Goal: Book appointment/travel/reservation

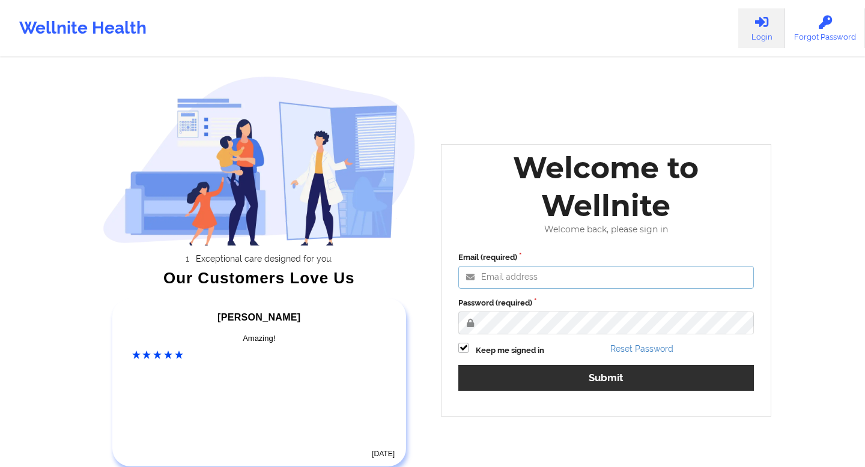
type input "[EMAIL_ADDRESS][DOMAIN_NAME]"
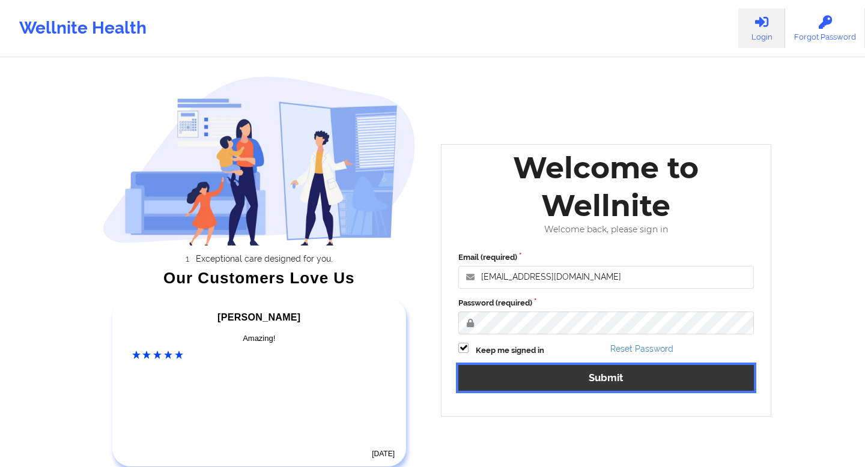
click at [567, 376] on button "Submit" at bounding box center [606, 378] width 296 height 26
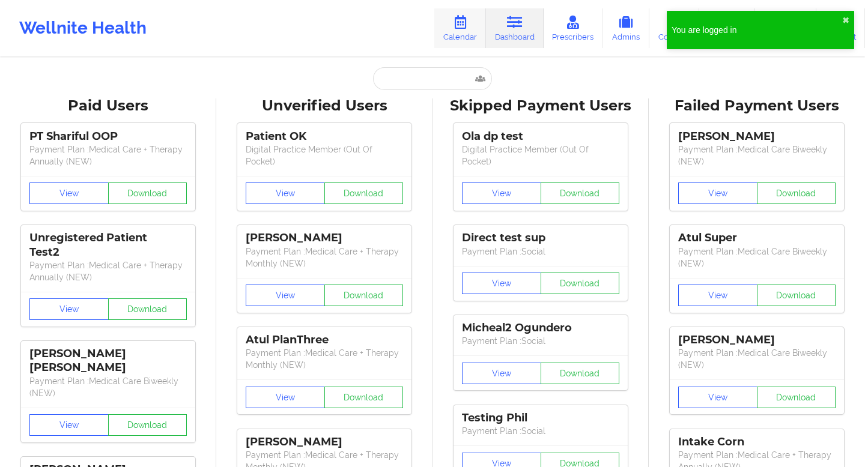
click at [464, 27] on icon at bounding box center [460, 22] width 16 height 13
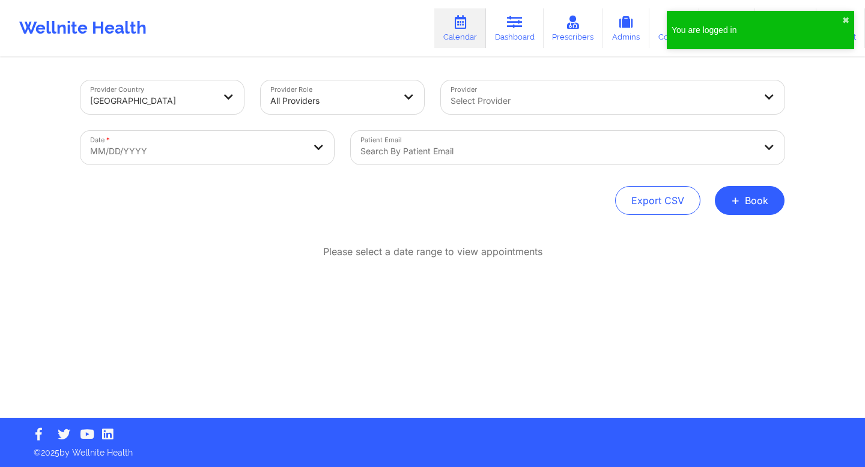
click at [520, 102] on div at bounding box center [603, 101] width 304 height 14
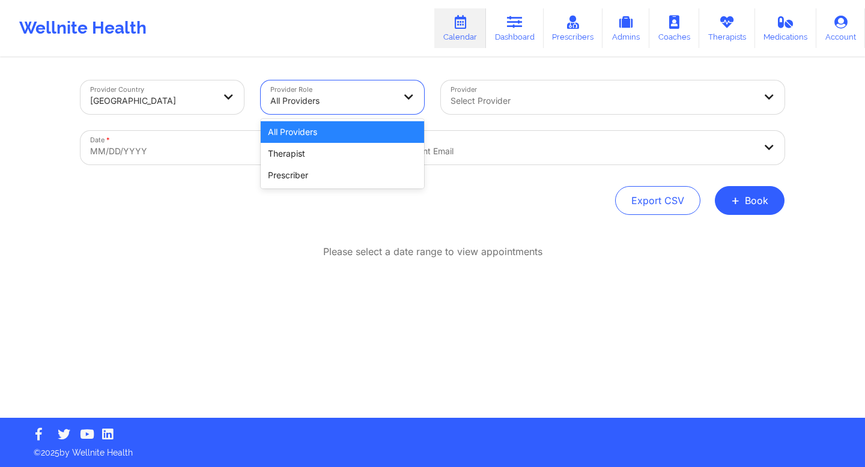
click at [397, 102] on div at bounding box center [409, 98] width 29 height 34
click at [329, 177] on div "Prescriber" at bounding box center [342, 176] width 163 height 22
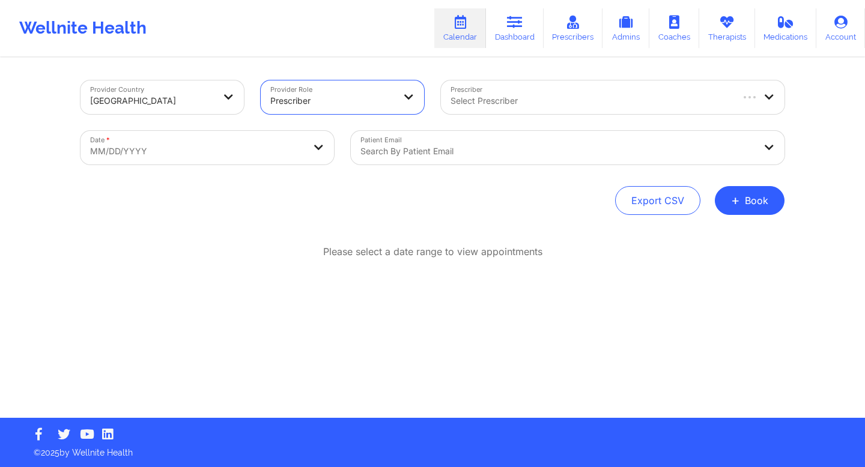
click at [548, 108] on div "Select Prescriber" at bounding box center [586, 98] width 291 height 34
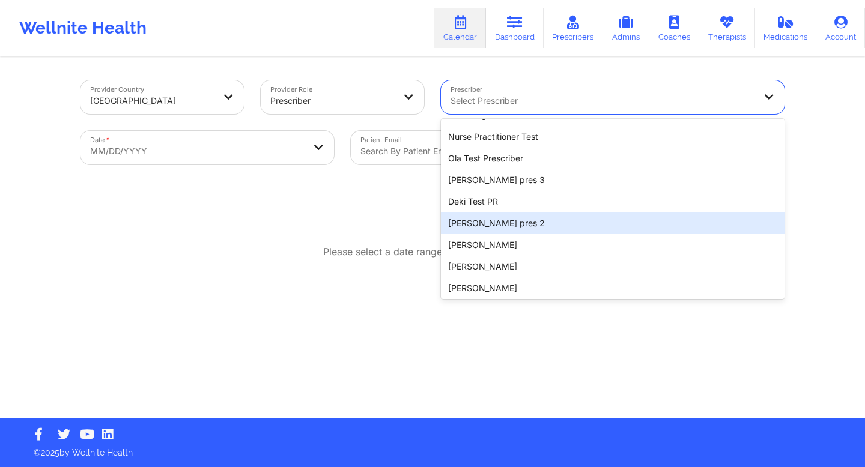
scroll to position [90, 0]
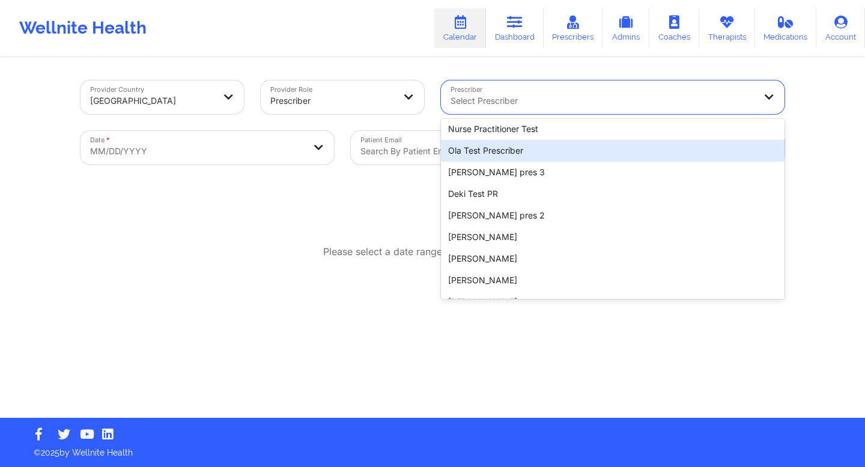
click at [526, 152] on div "Ola Test Prescriber" at bounding box center [613, 151] width 344 height 22
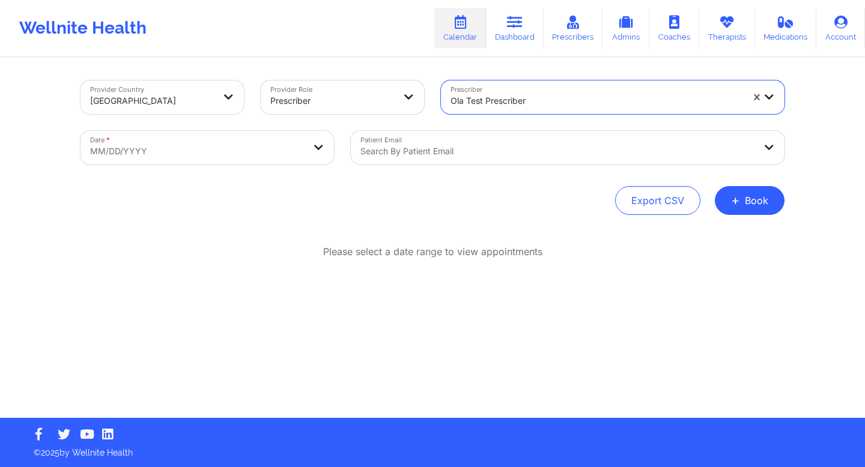
select select "2025-8"
select select "2025-9"
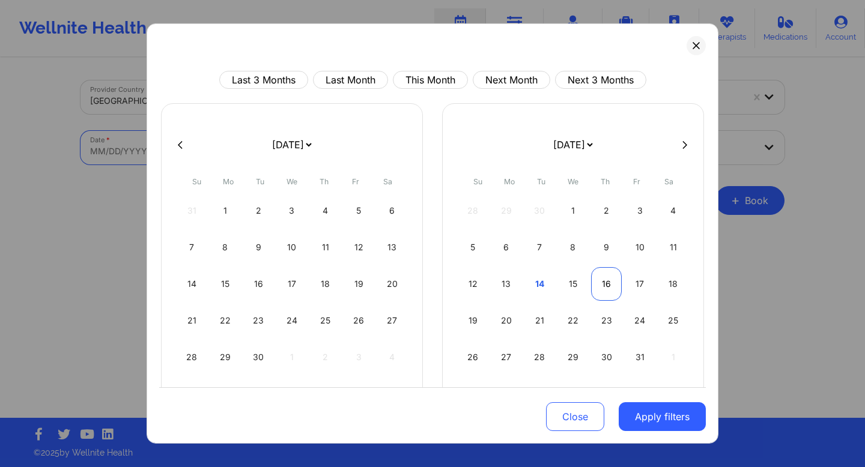
click at [608, 281] on div "16" at bounding box center [606, 284] width 31 height 34
select select "2025-9"
select select "2025-10"
select select "2025-9"
select select "2025-10"
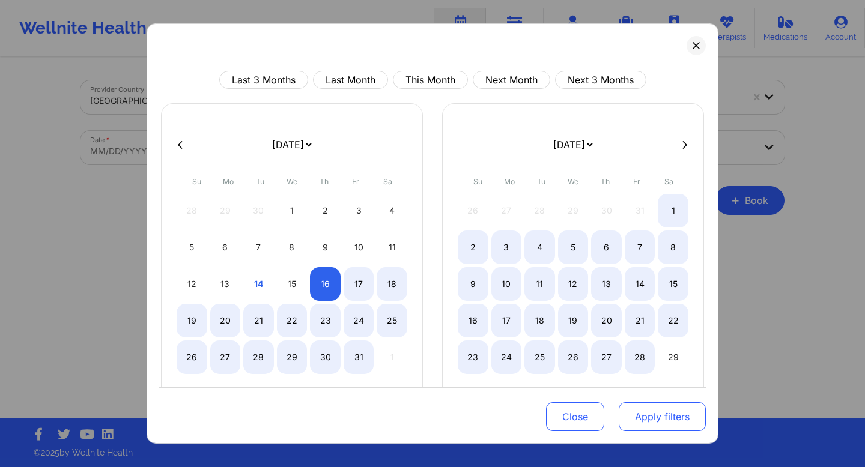
click at [642, 418] on button "Apply filters" at bounding box center [662, 417] width 87 height 29
select select "2025-9"
select select "2025-10"
select select "2025-9"
select select "2025-10"
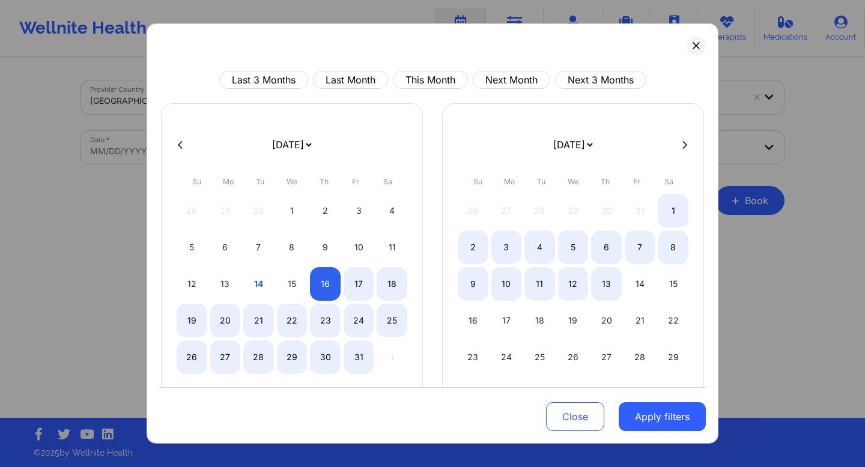
select select "2025-9"
select select "2025-10"
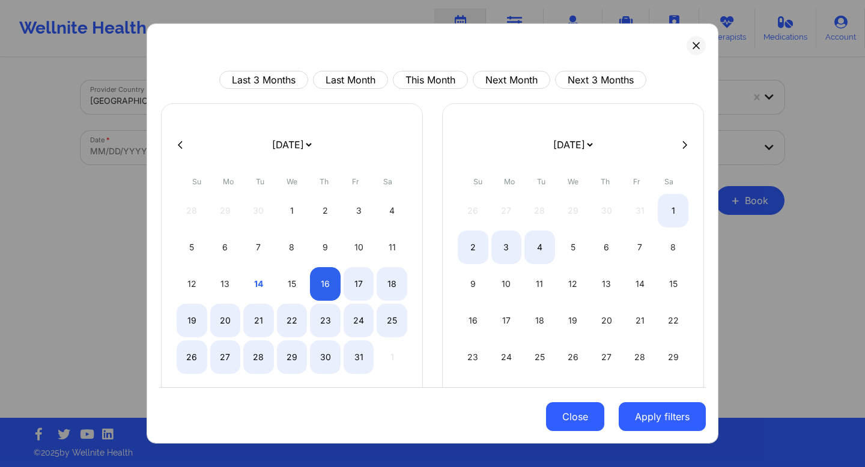
select select "2025-9"
select select "2025-10"
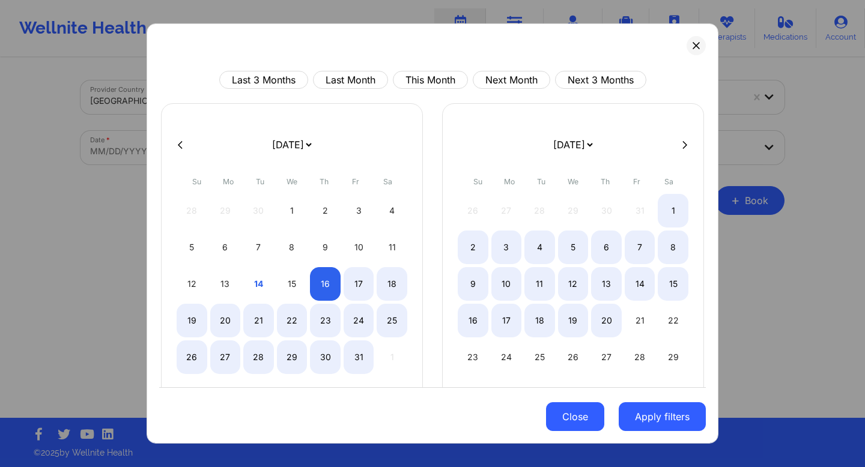
click at [573, 428] on button "Close" at bounding box center [575, 417] width 58 height 29
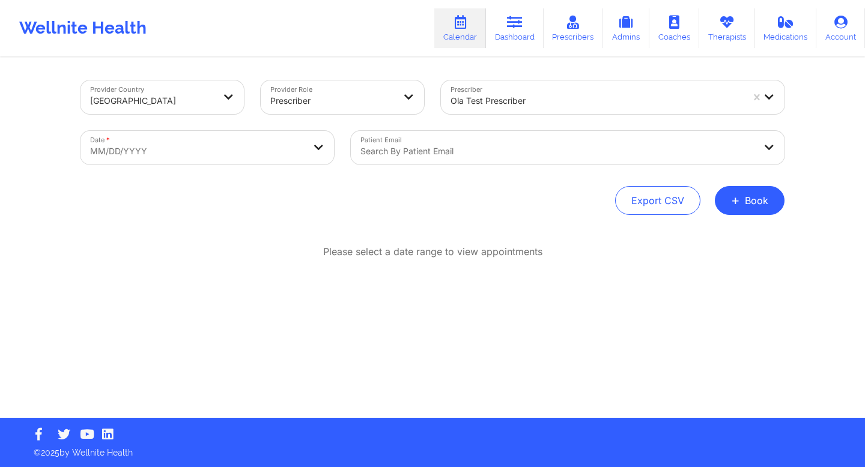
click at [540, 141] on div "Search by patient email" at bounding box center [553, 148] width 405 height 34
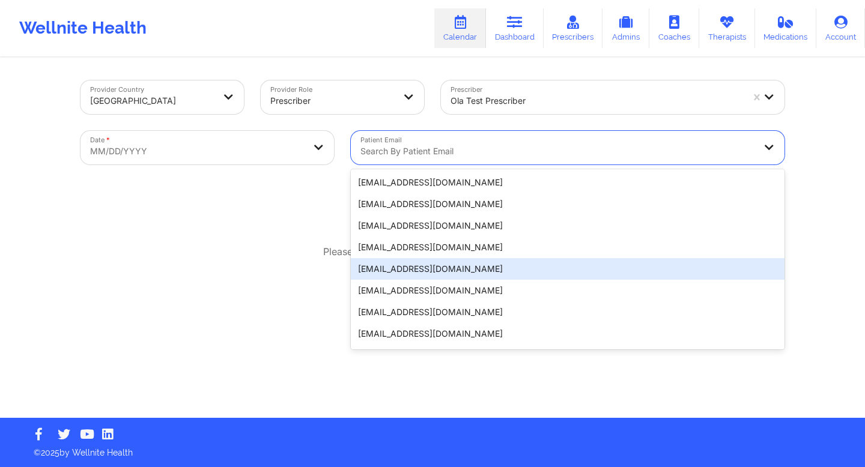
click at [413, 268] on div "[EMAIL_ADDRESS][DOMAIN_NAME]" at bounding box center [568, 269] width 434 height 22
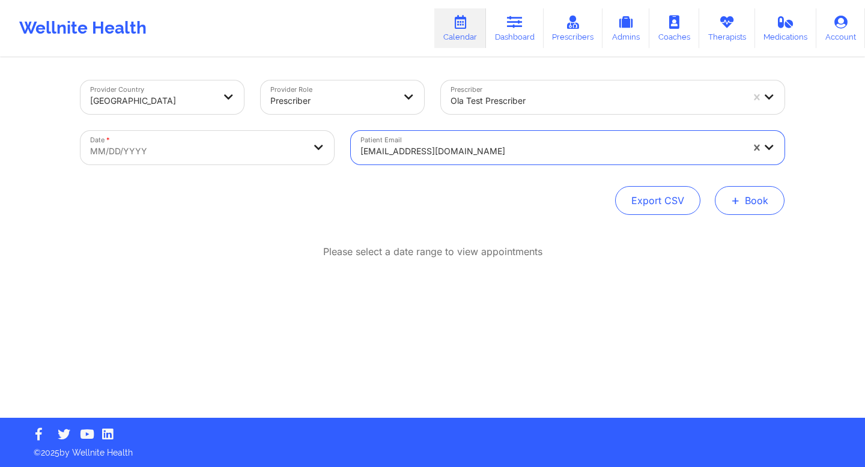
click at [746, 205] on button "+ Book" at bounding box center [750, 200] width 70 height 29
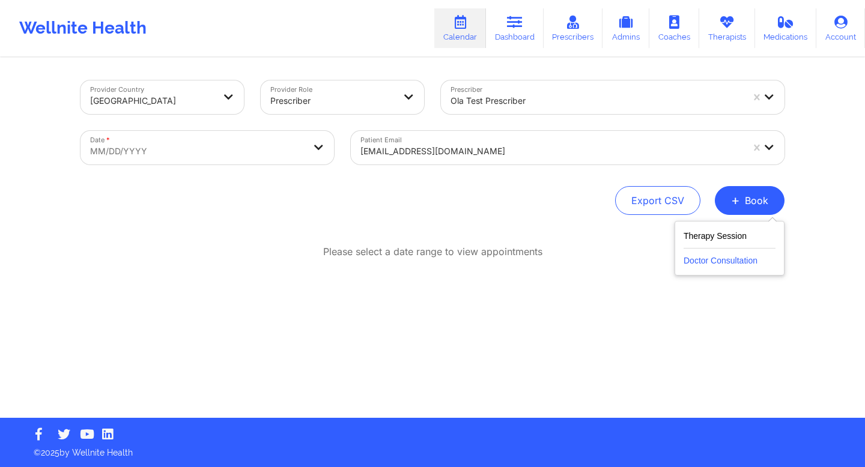
click at [701, 260] on button "Doctor Consultation" at bounding box center [730, 258] width 92 height 19
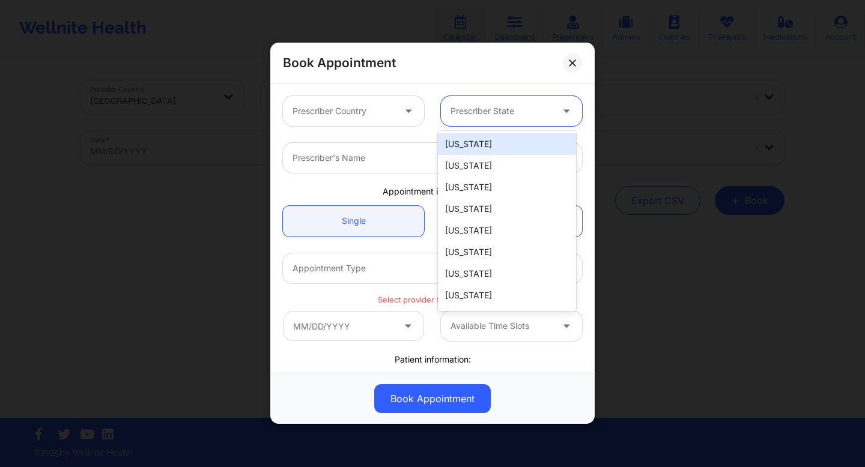
click at [497, 120] on div "Prescriber State" at bounding box center [497, 111] width 112 height 30
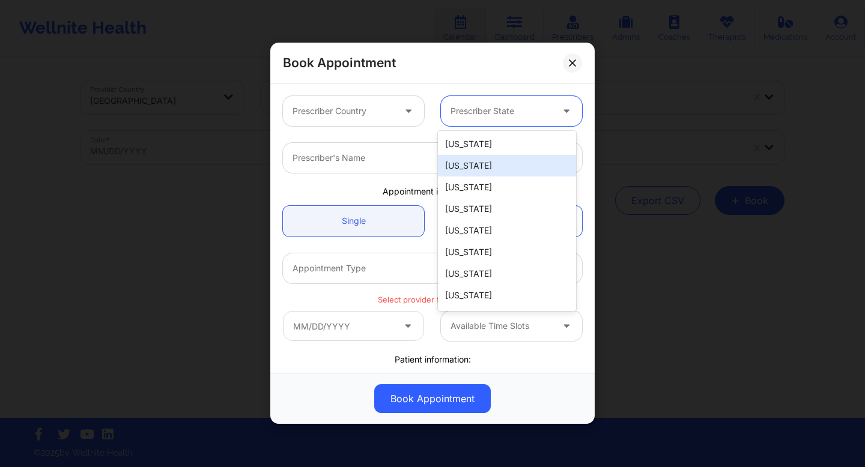
click at [477, 171] on div "[US_STATE]" at bounding box center [507, 166] width 138 height 22
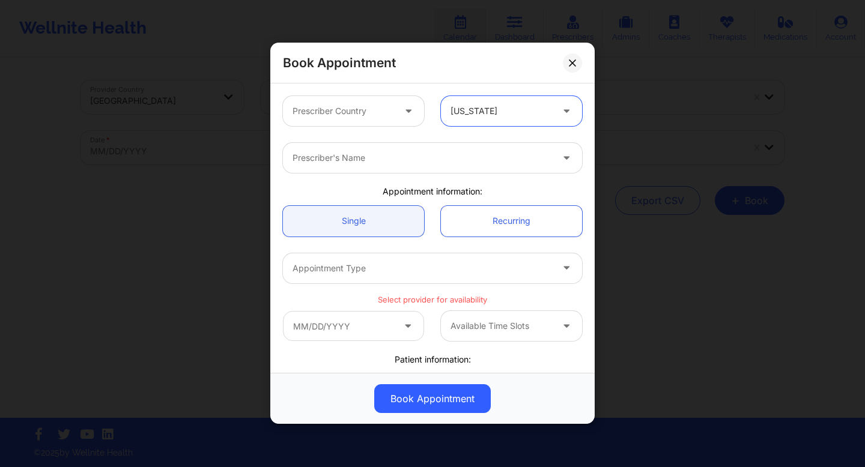
click at [391, 115] on div "Prescriber Country" at bounding box center [339, 111] width 112 height 30
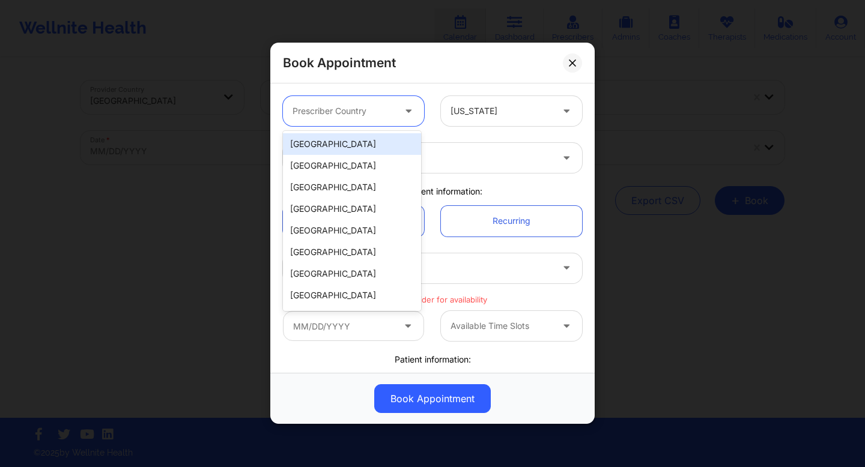
click at [425, 64] on div "Book Appointment" at bounding box center [432, 63] width 324 height 41
click at [389, 114] on div at bounding box center [344, 112] width 102 height 14
click at [292, 150] on div "[GEOGRAPHIC_DATA]" at bounding box center [352, 144] width 138 height 22
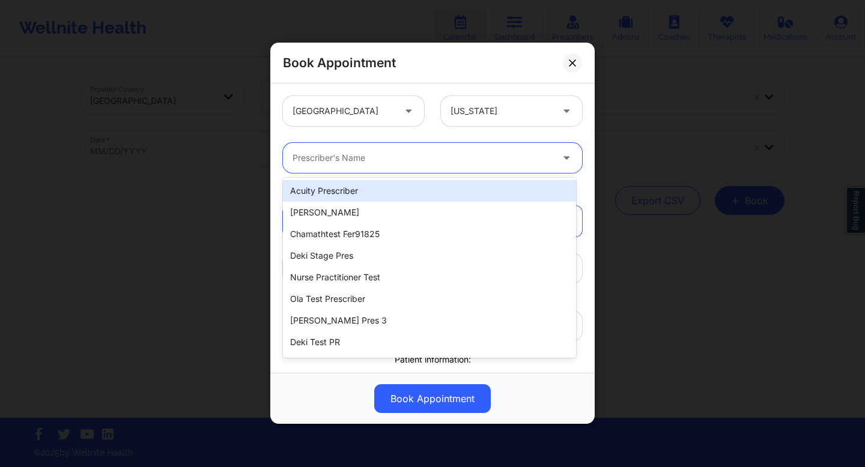
click at [421, 169] on div "Prescriber's Name" at bounding box center [418, 158] width 270 height 30
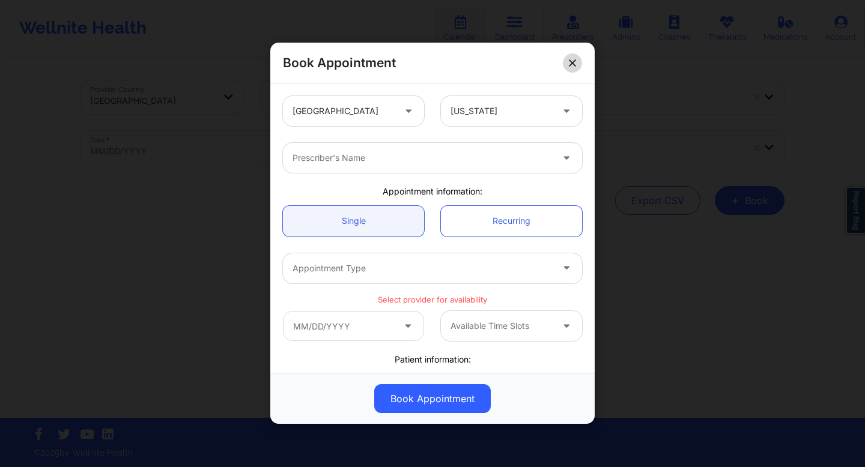
click at [569, 59] on button at bounding box center [572, 62] width 19 height 19
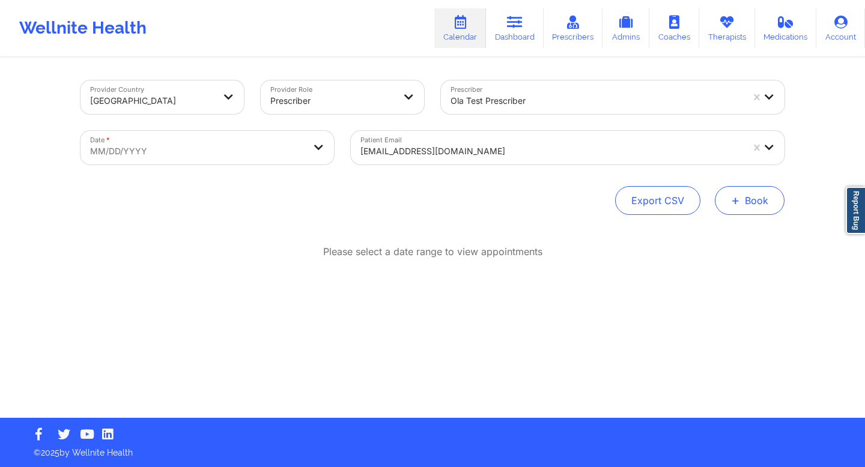
click at [745, 207] on button "+ Book" at bounding box center [750, 200] width 70 height 29
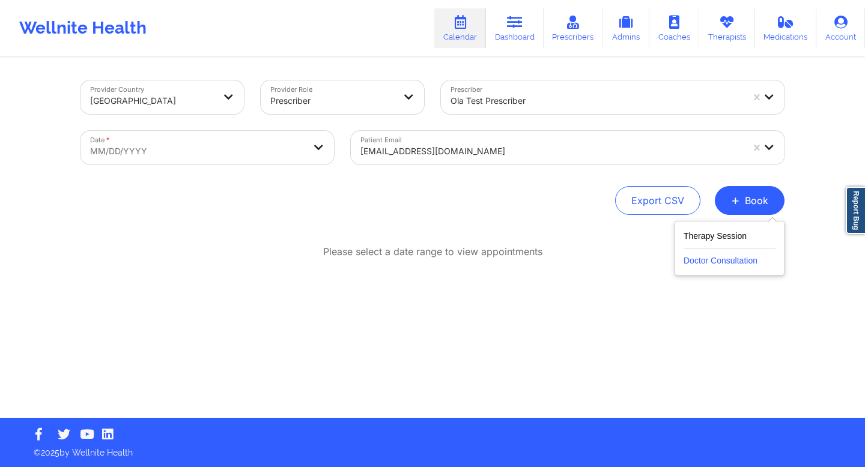
click at [713, 260] on button "Doctor Consultation" at bounding box center [730, 258] width 92 height 19
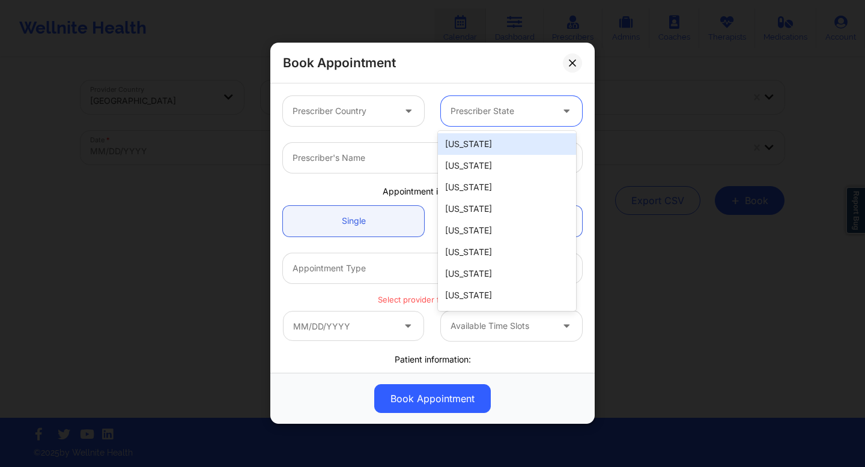
click at [498, 114] on div at bounding box center [502, 112] width 102 height 14
click at [473, 147] on div "[US_STATE]" at bounding box center [507, 144] width 138 height 22
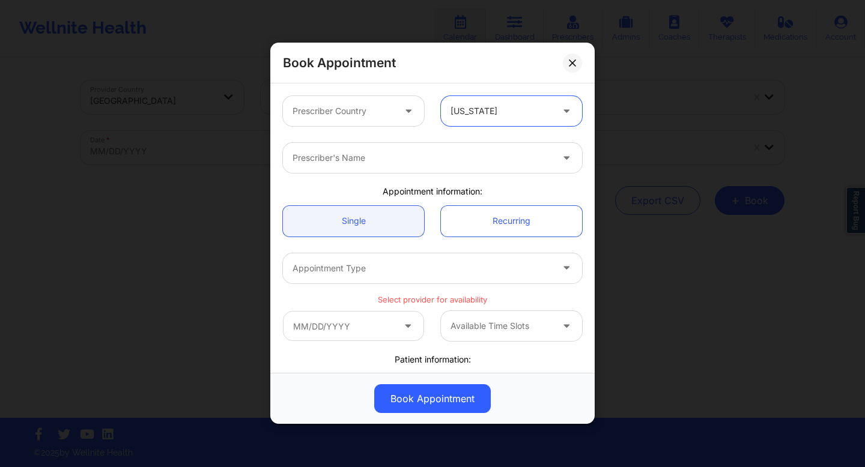
click at [388, 114] on div at bounding box center [344, 112] width 102 height 14
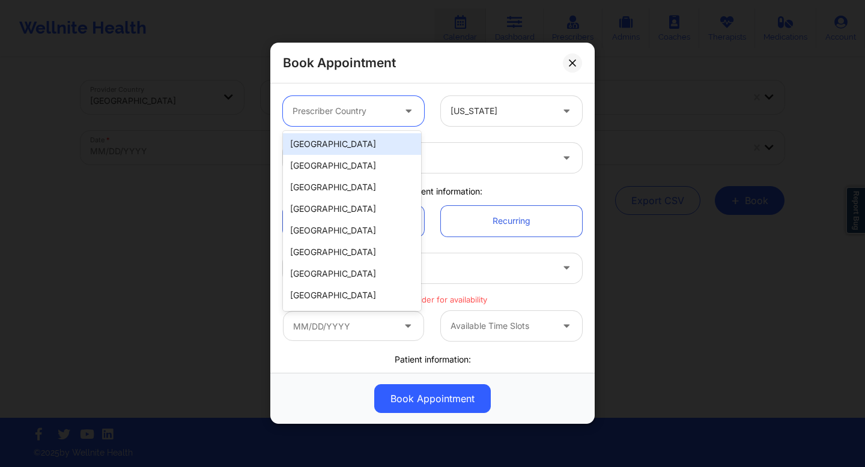
click at [291, 148] on div "[GEOGRAPHIC_DATA]" at bounding box center [352, 144] width 138 height 22
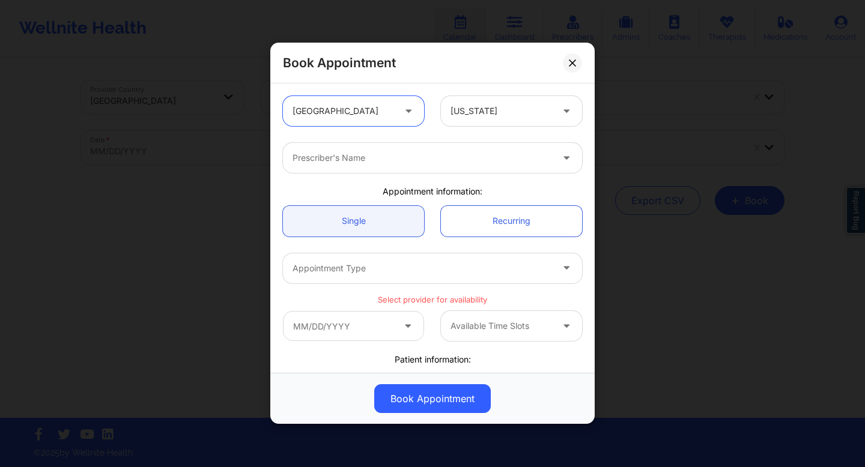
click at [410, 174] on div "Prescriber's Name" at bounding box center [433, 158] width 316 height 47
click at [413, 165] on div at bounding box center [423, 158] width 260 height 14
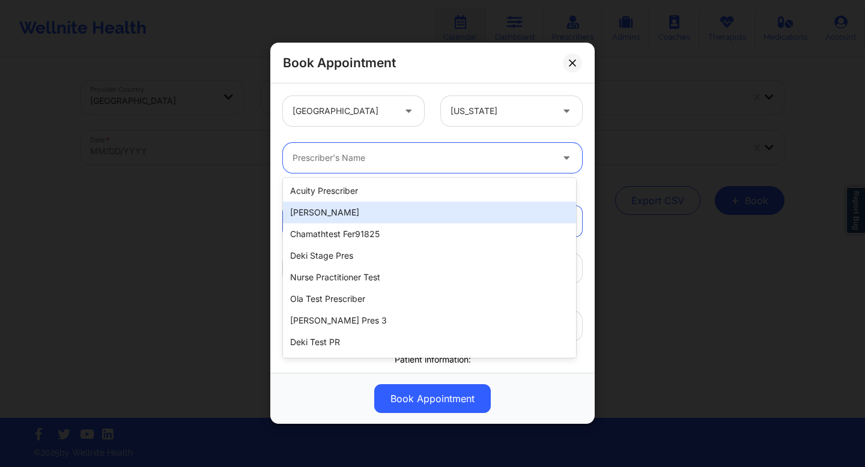
click at [393, 209] on div "[PERSON_NAME]" at bounding box center [429, 213] width 293 height 22
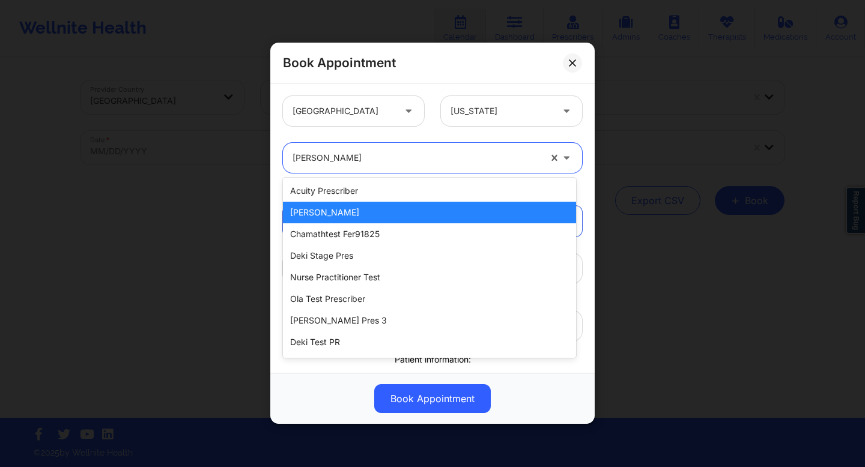
click at [413, 160] on div at bounding box center [417, 158] width 248 height 14
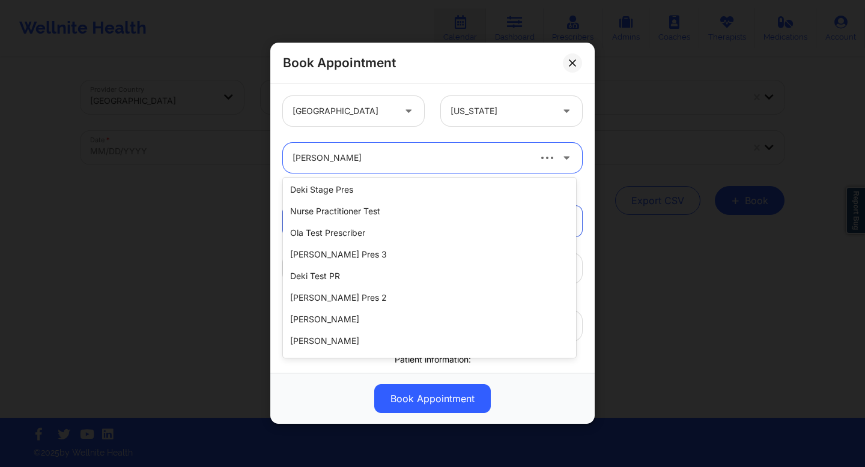
scroll to position [0, 0]
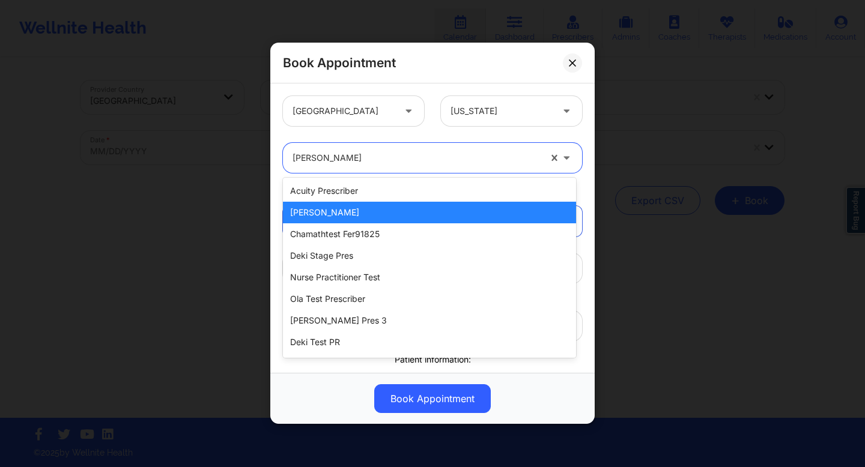
click at [395, 214] on div "[PERSON_NAME]" at bounding box center [429, 213] width 293 height 22
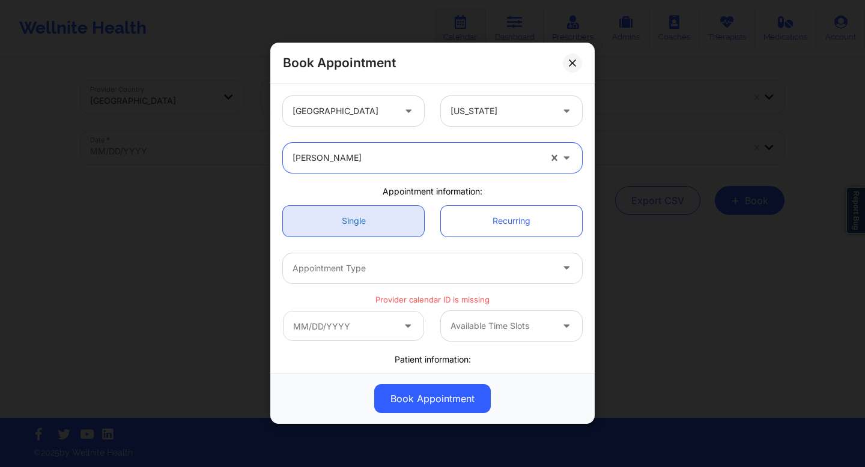
click at [389, 231] on link "Single" at bounding box center [353, 221] width 141 height 31
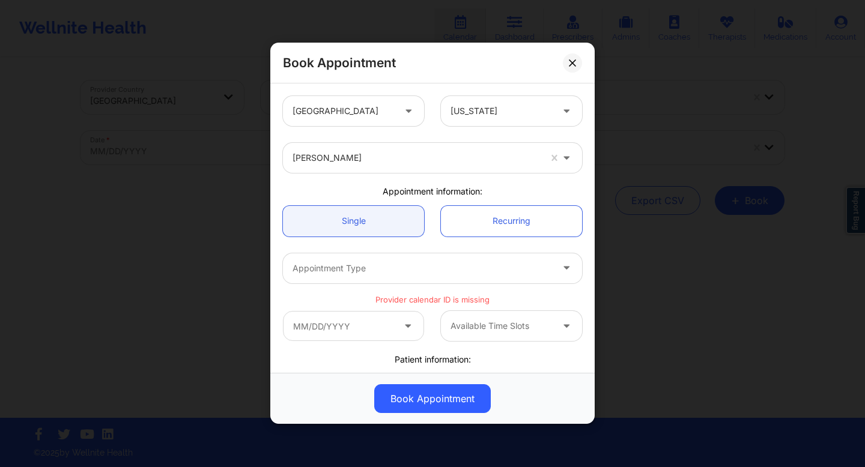
click at [407, 286] on div "Appointment Type" at bounding box center [433, 268] width 316 height 47
click at [415, 276] on div "Appointment Type" at bounding box center [418, 269] width 270 height 30
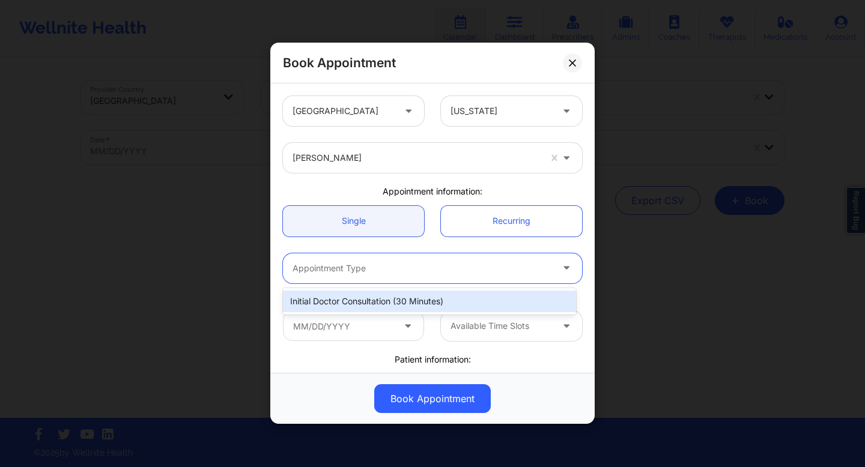
click at [410, 302] on div "Initial doctor consultation (30 minutes)" at bounding box center [429, 302] width 293 height 22
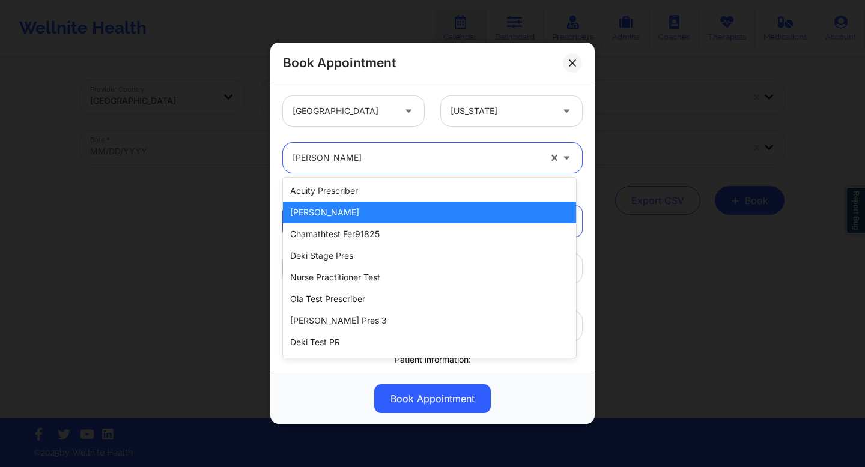
click at [443, 162] on div at bounding box center [417, 158] width 248 height 14
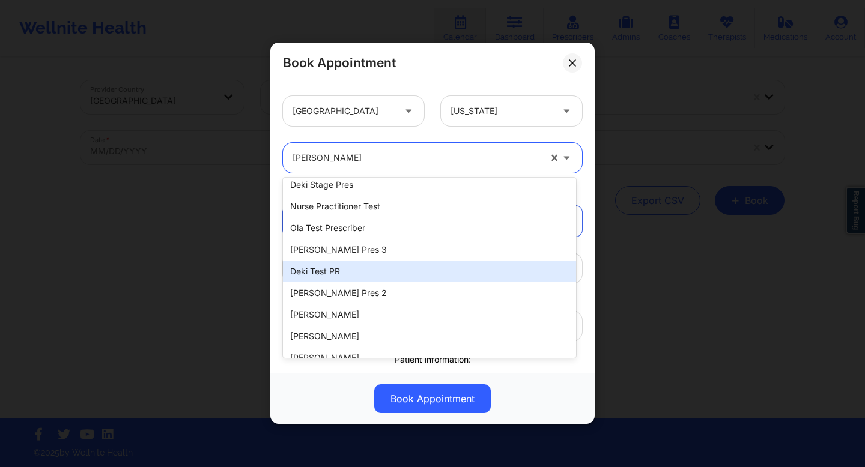
scroll to position [87, 0]
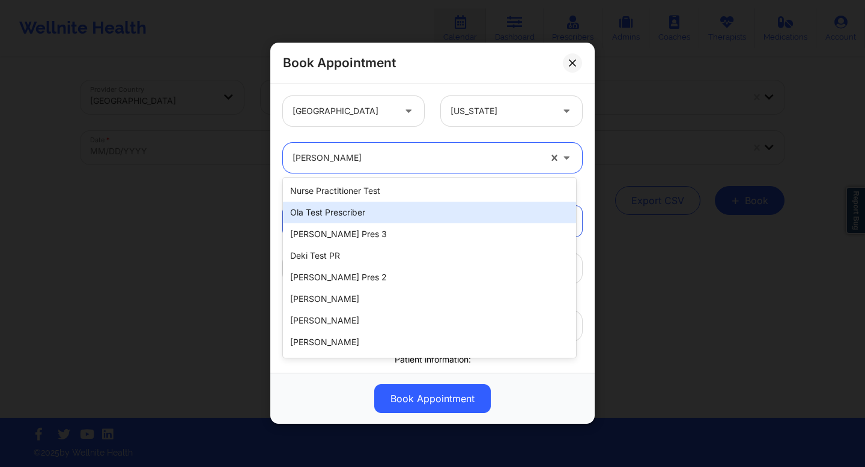
click at [350, 213] on div "Ola Test Prescriber" at bounding box center [429, 213] width 293 height 22
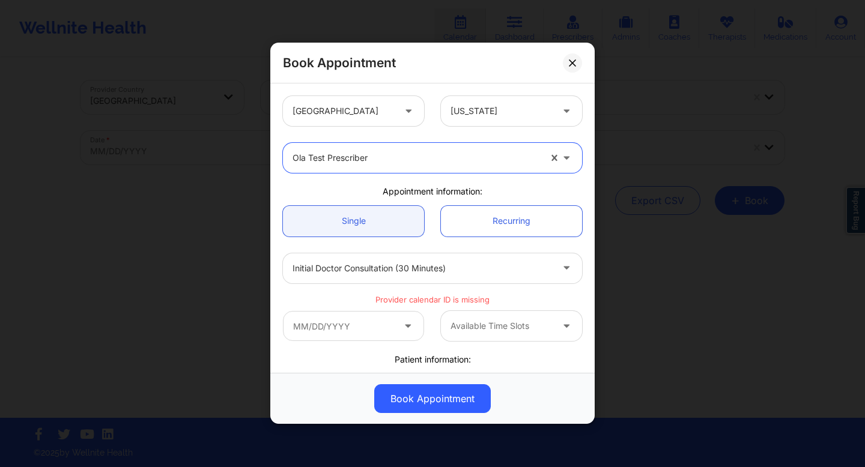
click at [437, 269] on div at bounding box center [423, 268] width 260 height 14
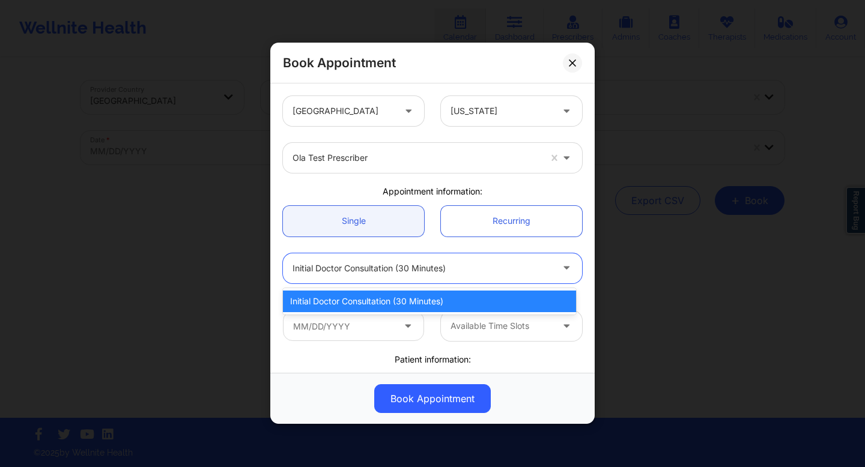
click at [437, 269] on div at bounding box center [423, 268] width 260 height 14
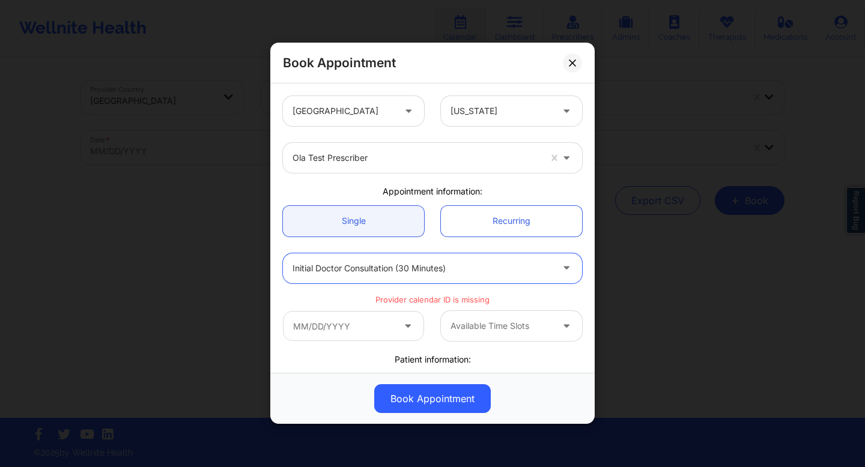
click at [406, 165] on div at bounding box center [417, 158] width 248 height 14
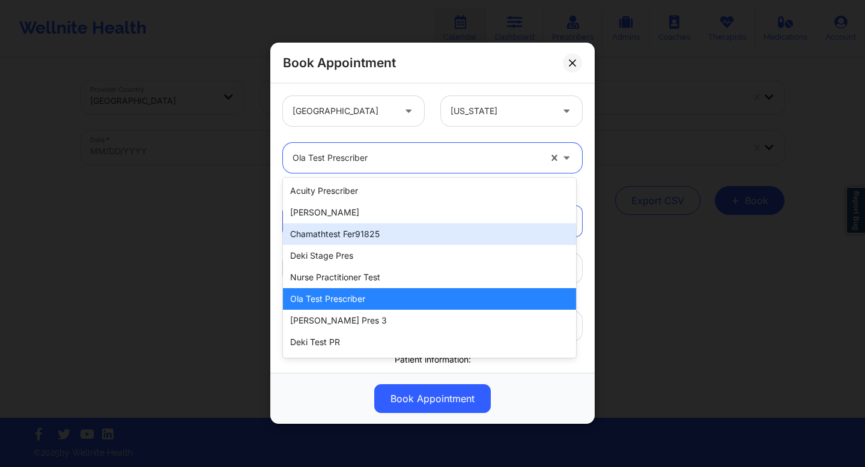
click at [372, 234] on div "chamathtest fer91825" at bounding box center [429, 235] width 293 height 22
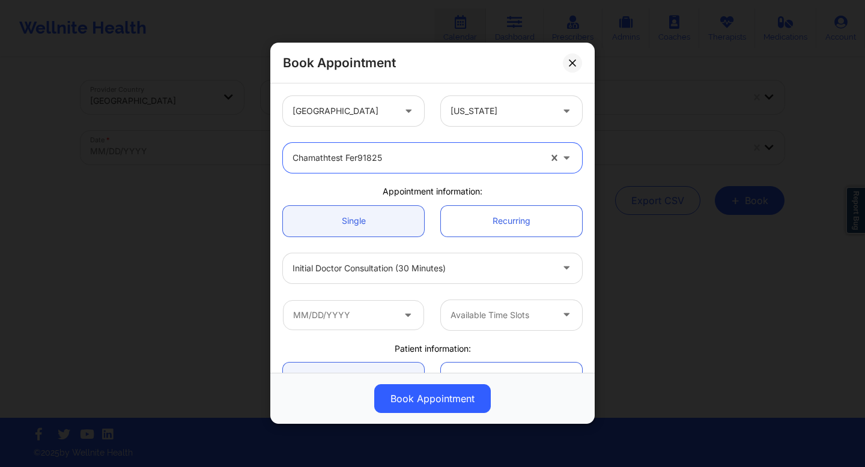
click at [425, 268] on div at bounding box center [423, 268] width 260 height 14
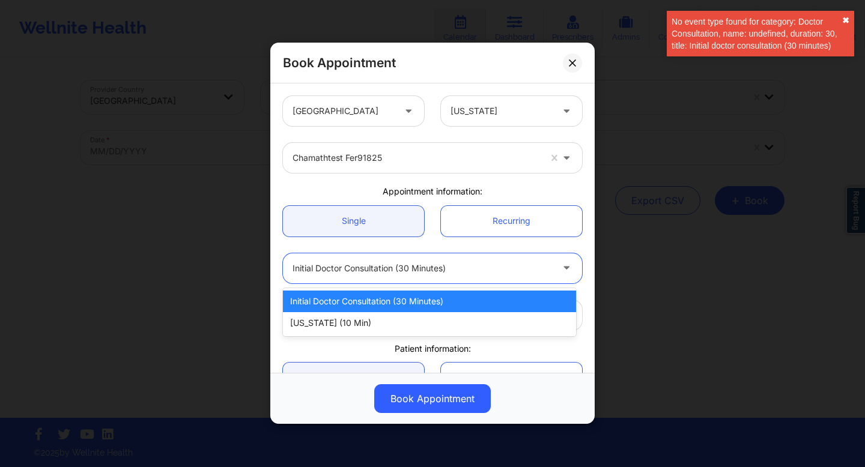
click at [846, 19] on button "✖︎" at bounding box center [845, 21] width 7 height 10
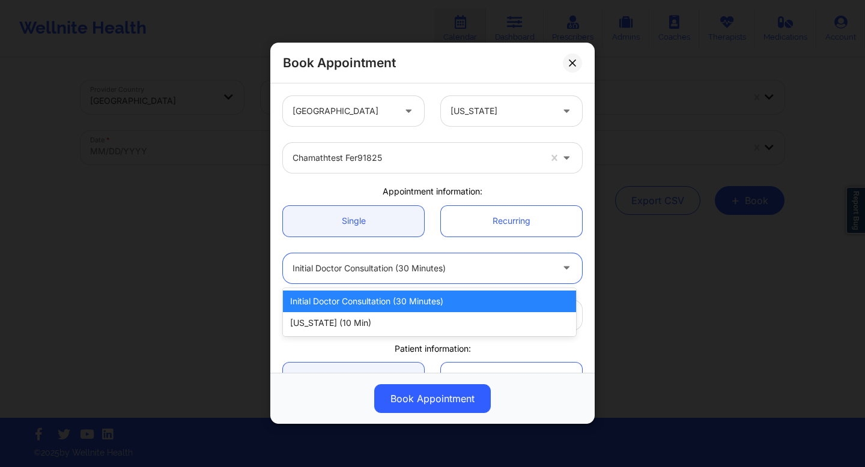
click at [528, 269] on div at bounding box center [423, 268] width 260 height 14
click at [439, 187] on div "Appointment information:" at bounding box center [433, 192] width 316 height 12
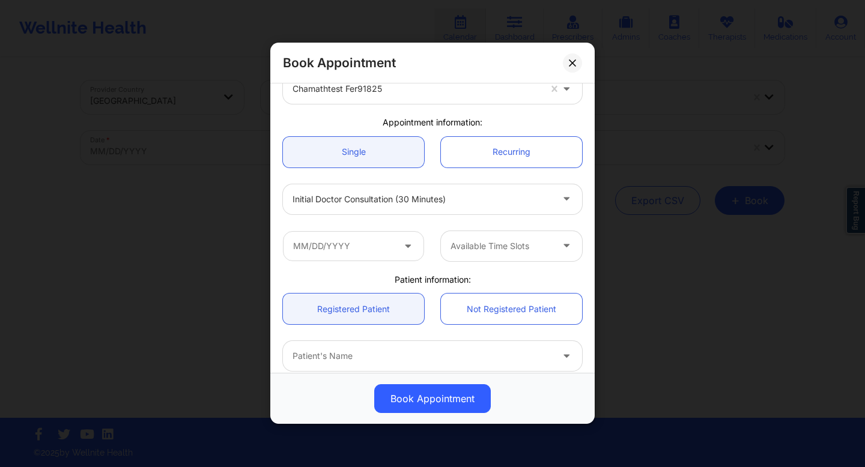
scroll to position [0, 0]
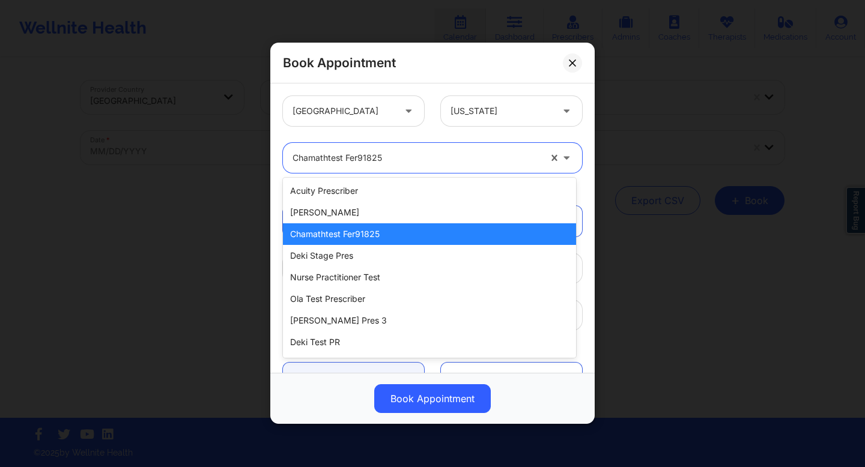
click at [419, 157] on div at bounding box center [417, 158] width 248 height 14
click at [423, 67] on div "Book Appointment" at bounding box center [432, 63] width 324 height 41
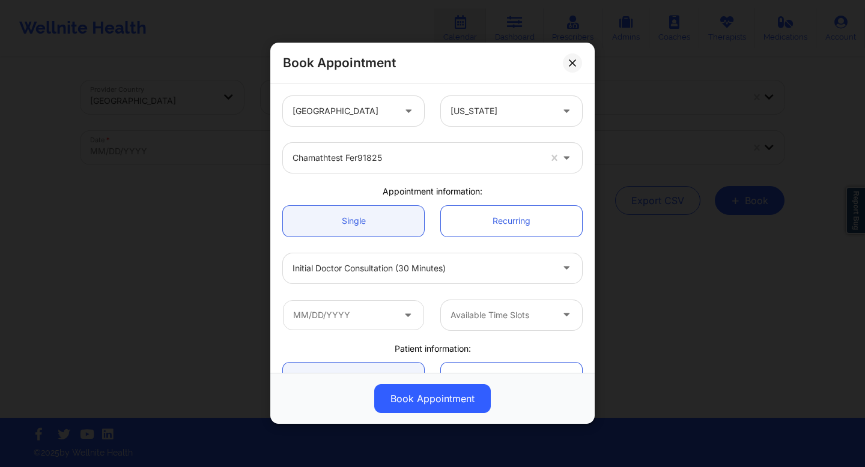
click at [393, 163] on div at bounding box center [417, 158] width 248 height 14
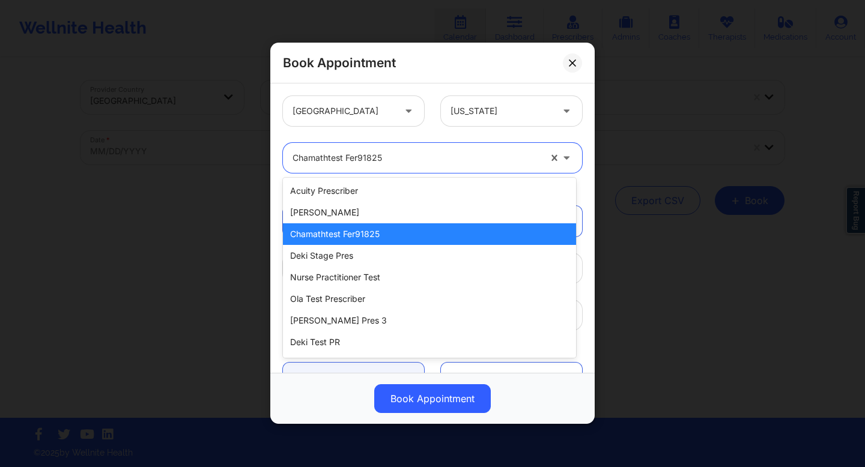
click at [393, 163] on div at bounding box center [417, 158] width 248 height 14
click at [471, 155] on div at bounding box center [417, 158] width 248 height 14
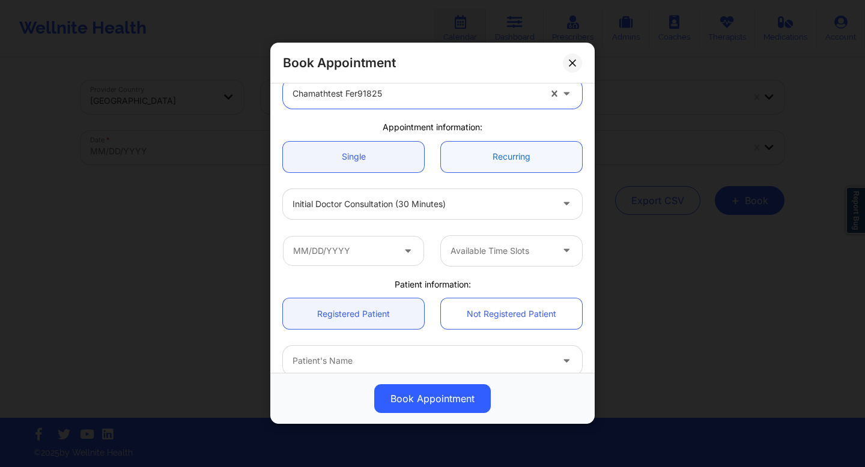
scroll to position [43, 0]
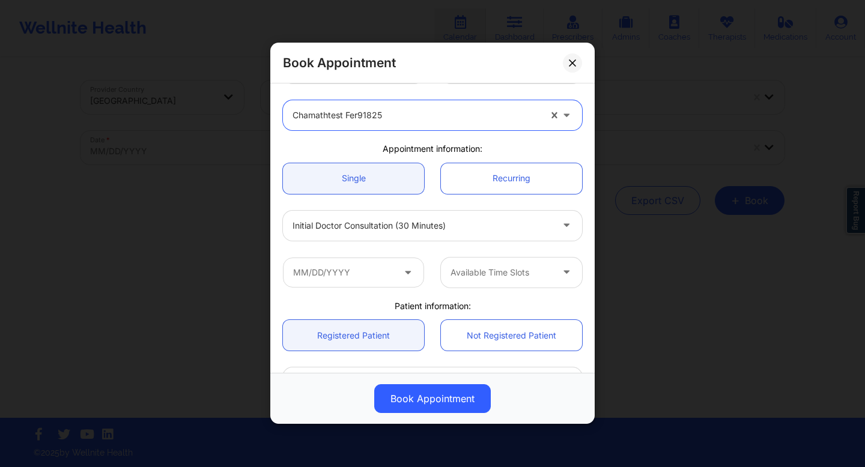
click at [489, 228] on div at bounding box center [423, 226] width 260 height 14
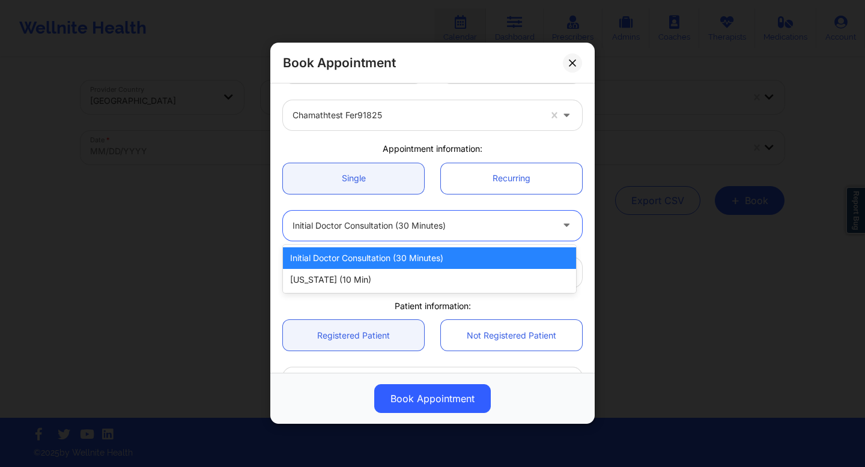
click at [489, 228] on div at bounding box center [423, 226] width 260 height 14
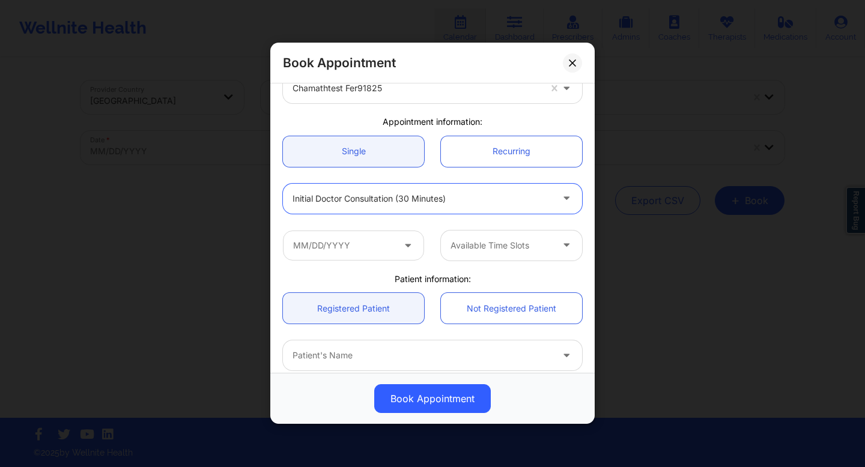
scroll to position [83, 0]
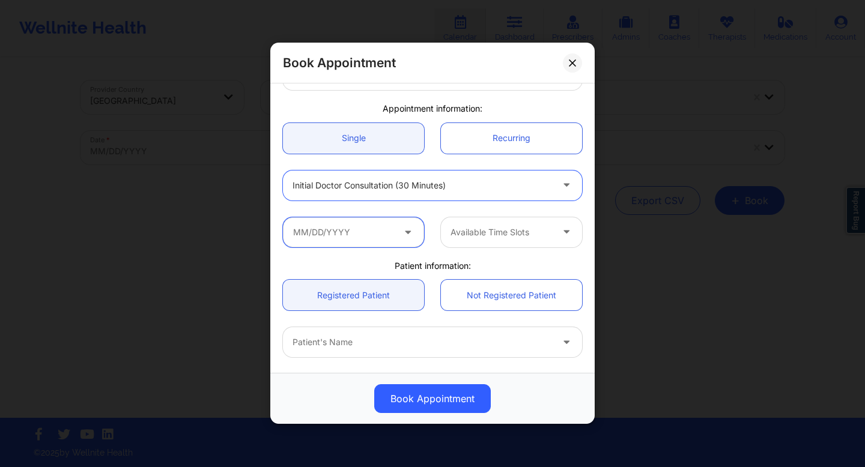
click at [419, 227] on input "text" at bounding box center [353, 233] width 141 height 30
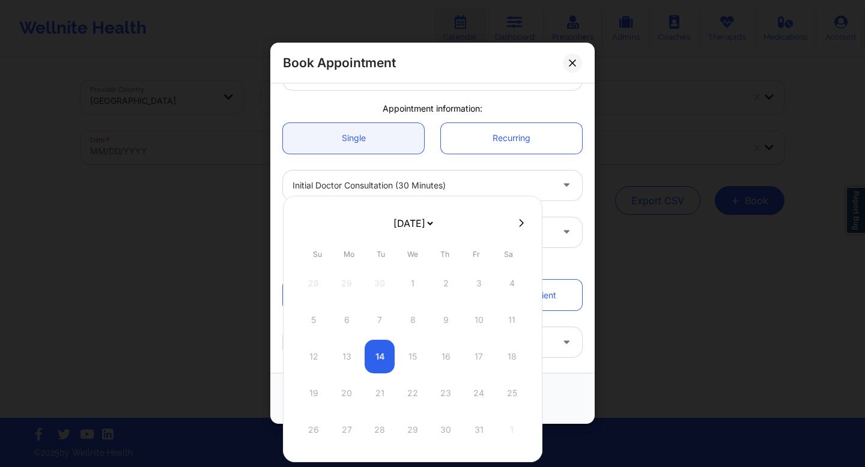
click at [520, 224] on icon at bounding box center [521, 223] width 5 height 8
select select "2025-10"
click at [566, 212] on div "Available Time Slots" at bounding box center [433, 232] width 316 height 47
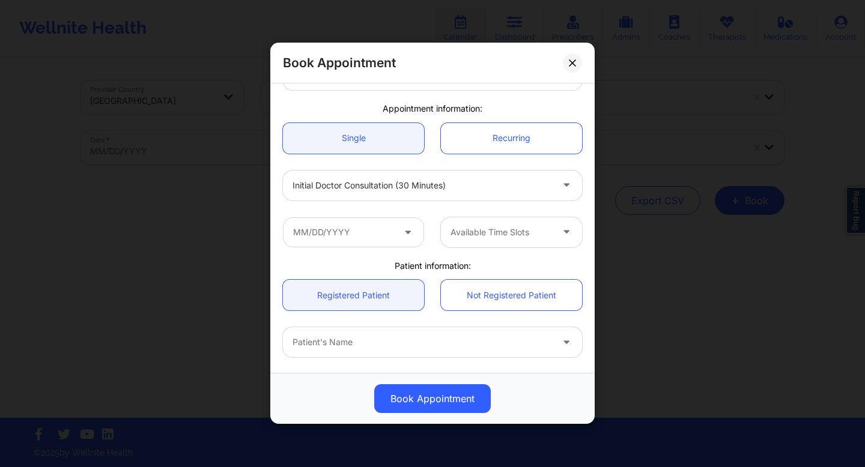
scroll to position [0, 0]
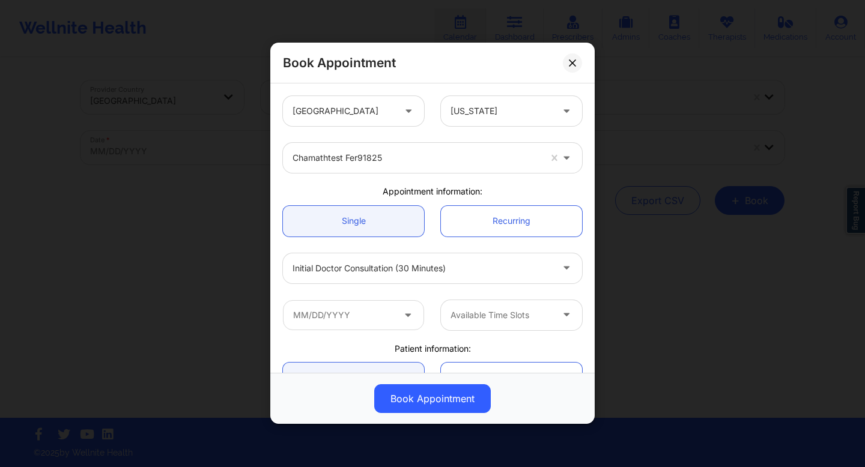
click at [527, 159] on div at bounding box center [417, 158] width 248 height 14
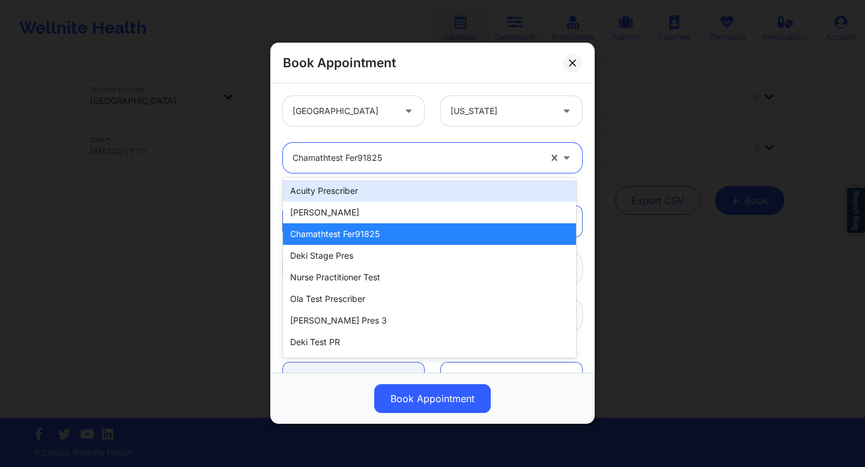
click at [454, 192] on div "Acuity Prescriber" at bounding box center [429, 191] width 293 height 22
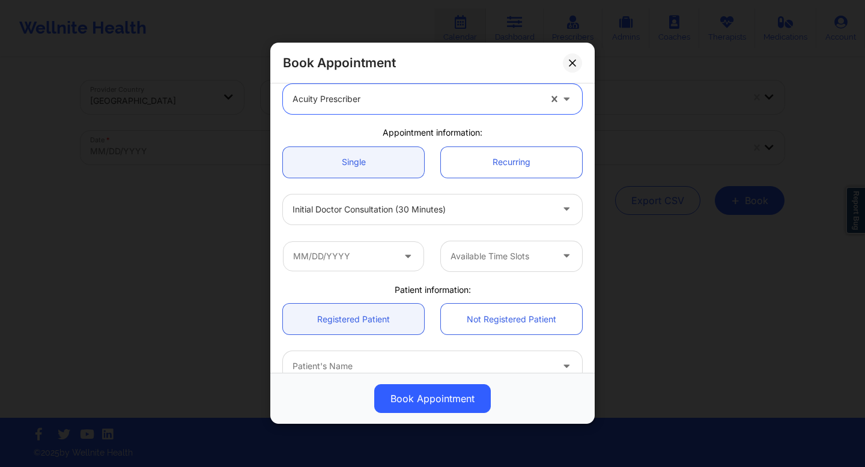
scroll to position [30, 0]
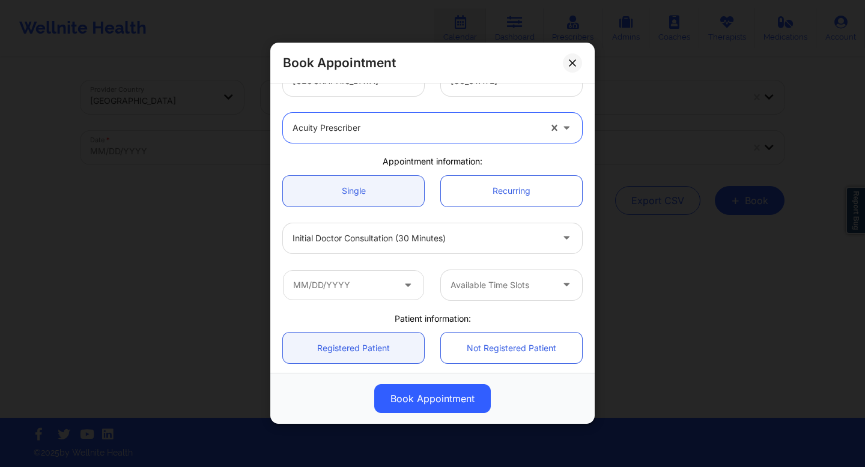
click at [446, 226] on div "Initial doctor consultation (30 minutes)" at bounding box center [423, 239] width 260 height 30
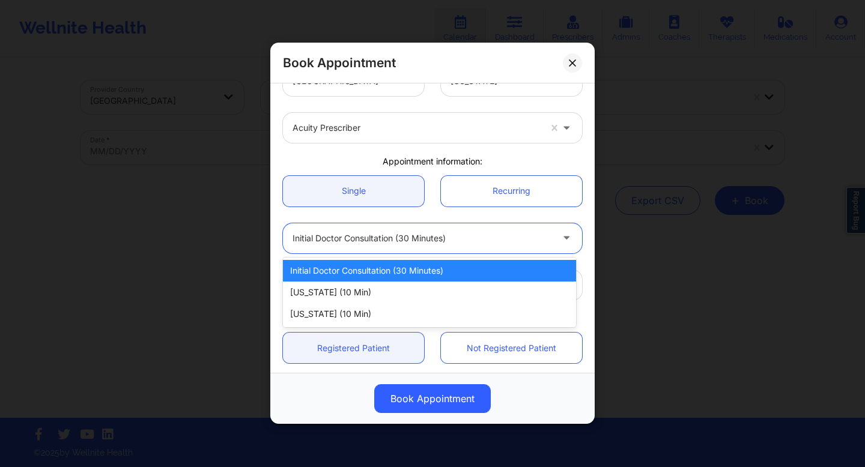
click at [392, 275] on div "Initial doctor consultation (30 minutes)" at bounding box center [429, 271] width 293 height 22
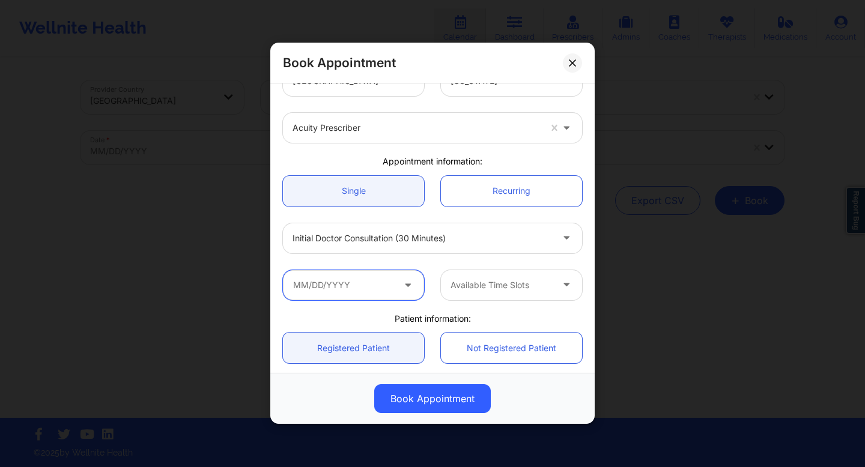
click at [395, 288] on input "text" at bounding box center [353, 285] width 141 height 30
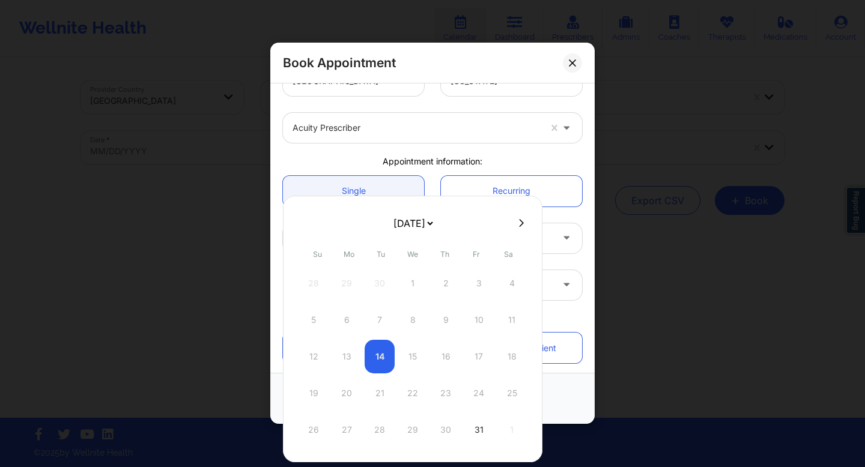
click at [519, 224] on icon at bounding box center [521, 223] width 5 height 9
select select "2025-10"
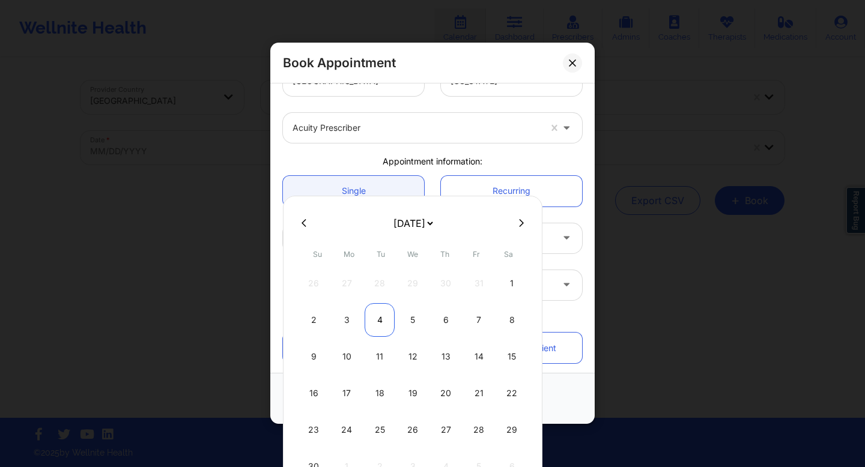
click at [379, 321] on div "4" at bounding box center [380, 320] width 30 height 34
type input "[DATE]"
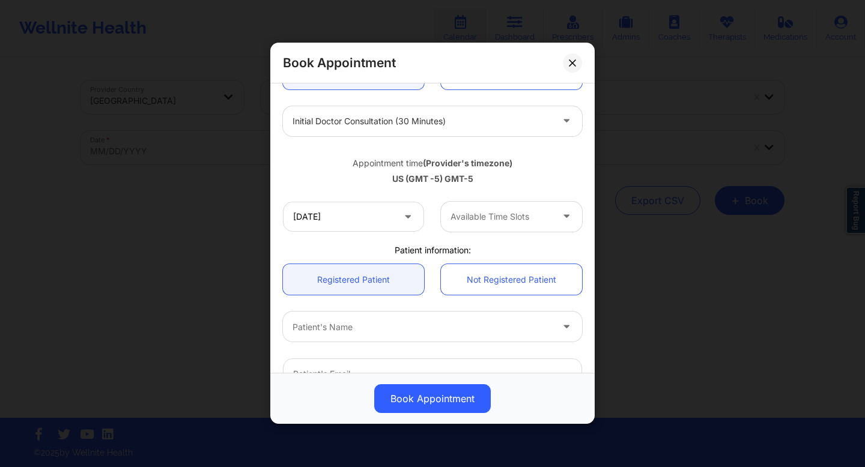
scroll to position [149, 0]
click at [489, 218] on div at bounding box center [502, 215] width 102 height 14
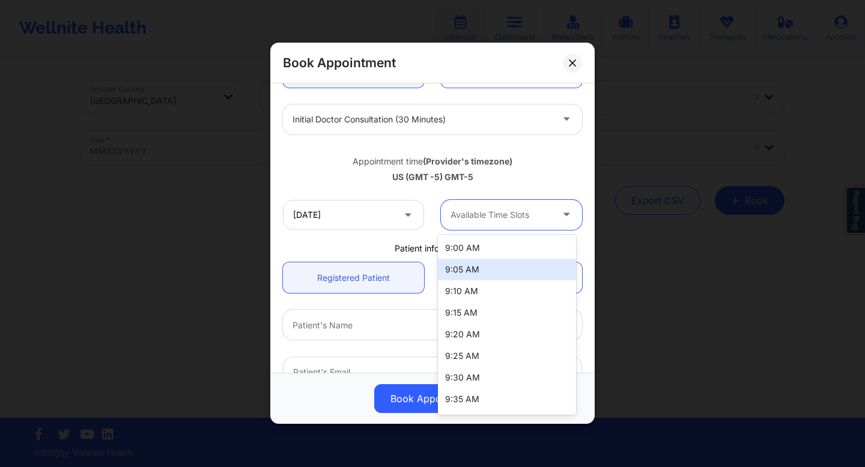
click at [468, 266] on div "9:05 AM" at bounding box center [507, 270] width 138 height 22
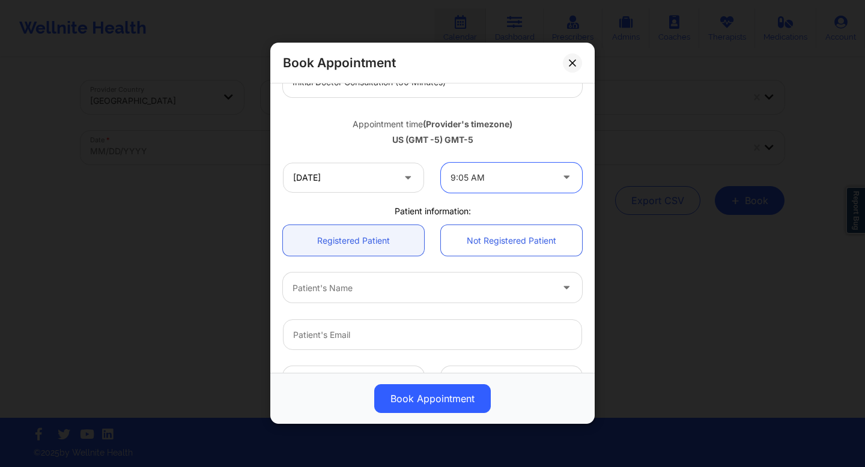
scroll to position [201, 0]
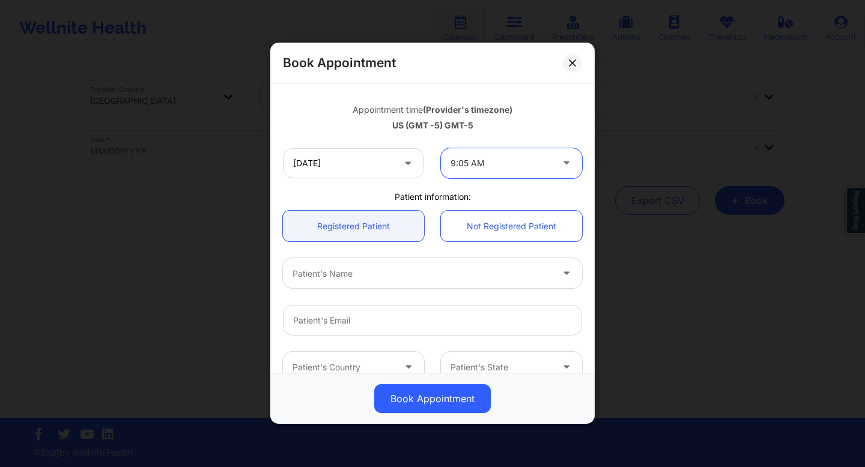
click at [437, 282] on div "Patient's Name" at bounding box center [418, 274] width 270 height 30
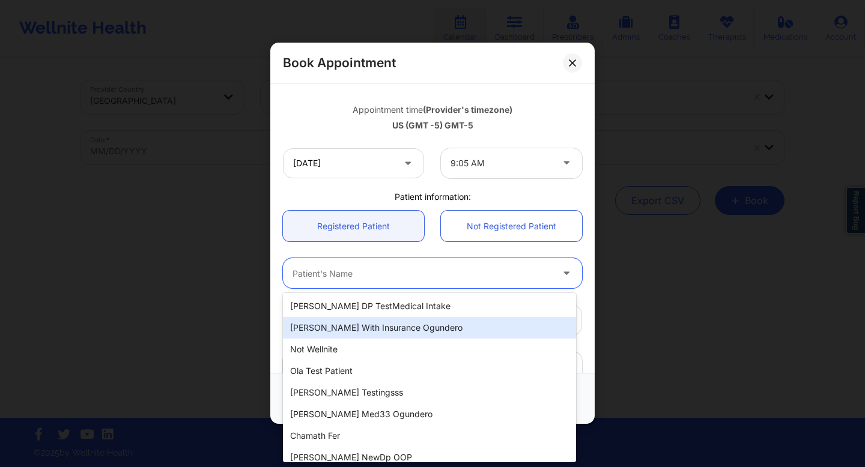
click at [406, 329] on div "[PERSON_NAME] With Insurance Ogundero" at bounding box center [429, 328] width 293 height 22
type input "[EMAIL_ADDRESS][DOMAIN_NAME]"
type input "[PHONE_NUMBER]"
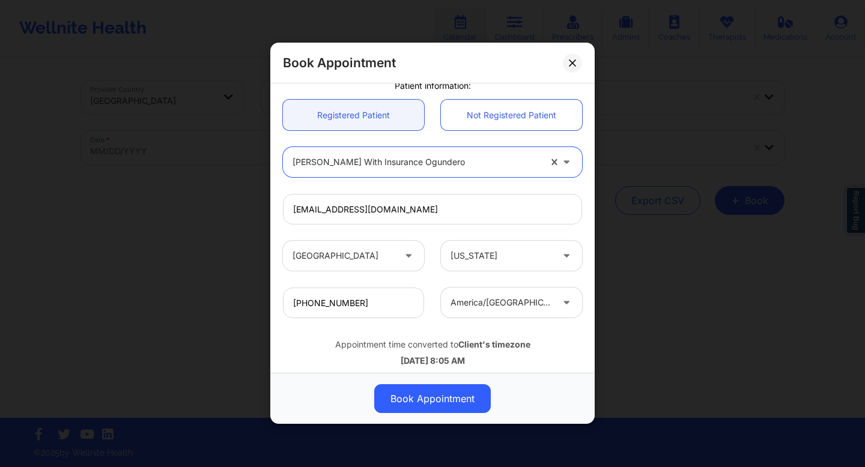
scroll to position [333, 0]
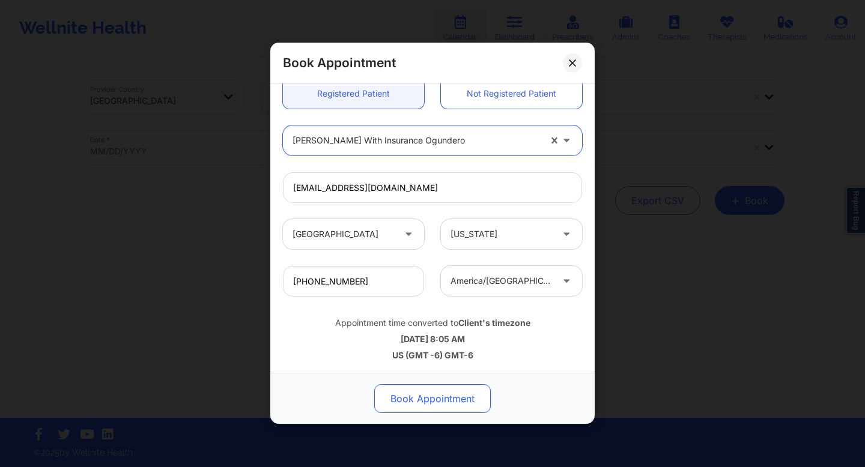
click at [436, 389] on button "Book Appointment" at bounding box center [432, 399] width 117 height 29
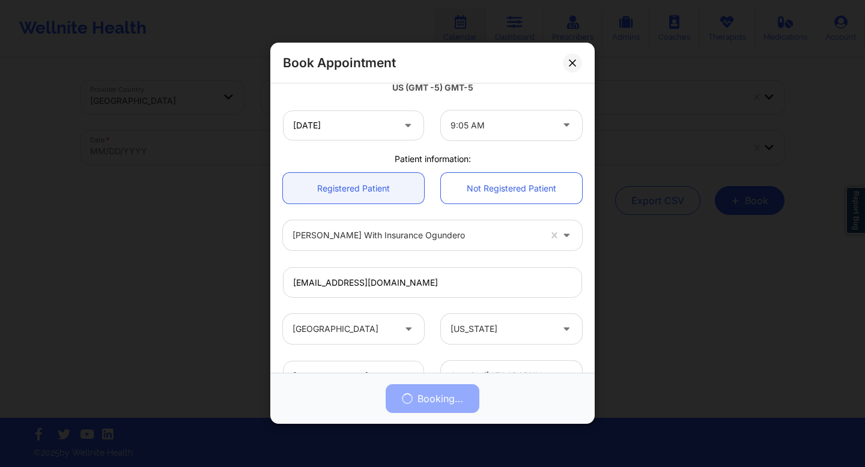
scroll to position [245, 0]
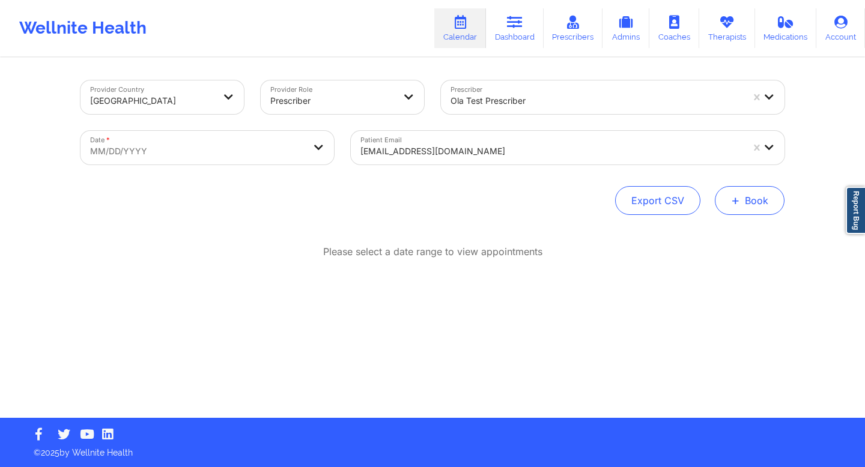
click at [744, 204] on button "+ Book" at bounding box center [750, 200] width 70 height 29
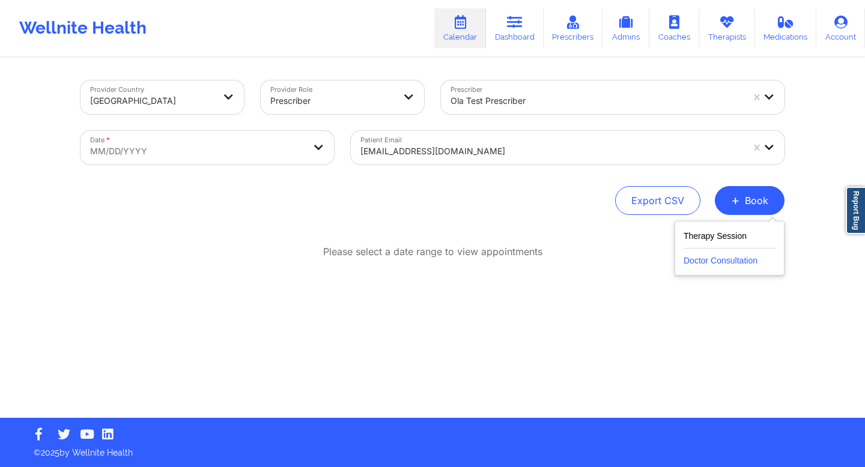
click at [696, 260] on button "Doctor Consultation" at bounding box center [730, 258] width 92 height 19
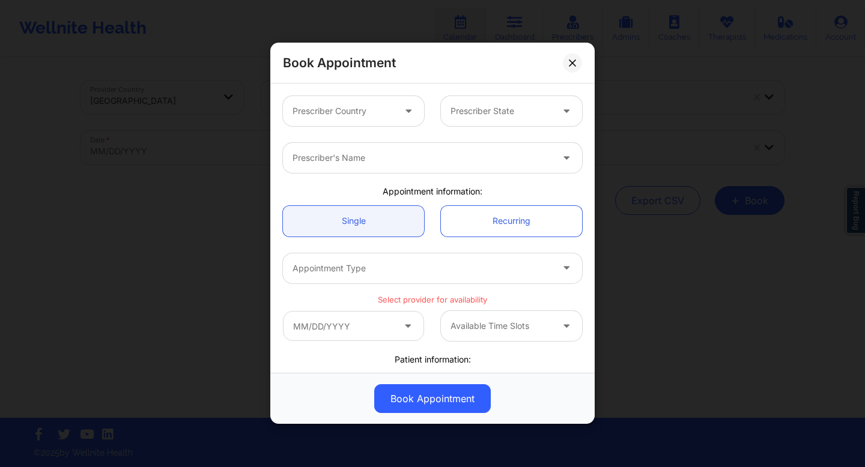
click at [395, 110] on div at bounding box center [409, 111] width 29 height 30
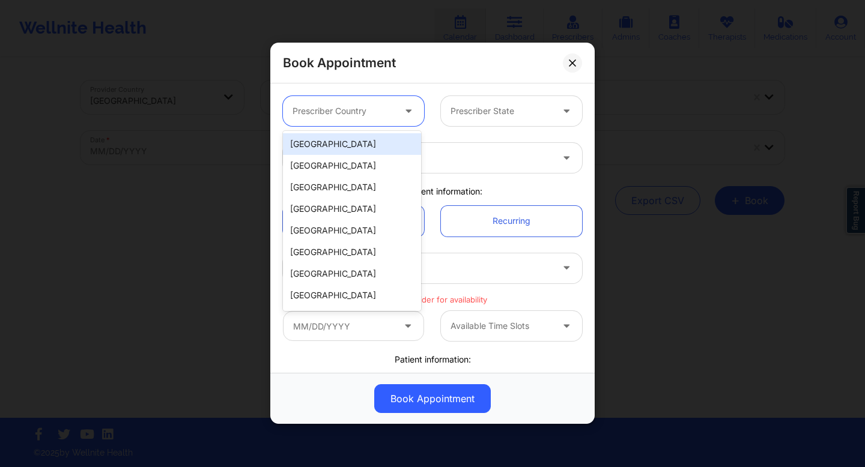
click at [293, 147] on div "[GEOGRAPHIC_DATA]" at bounding box center [352, 144] width 138 height 22
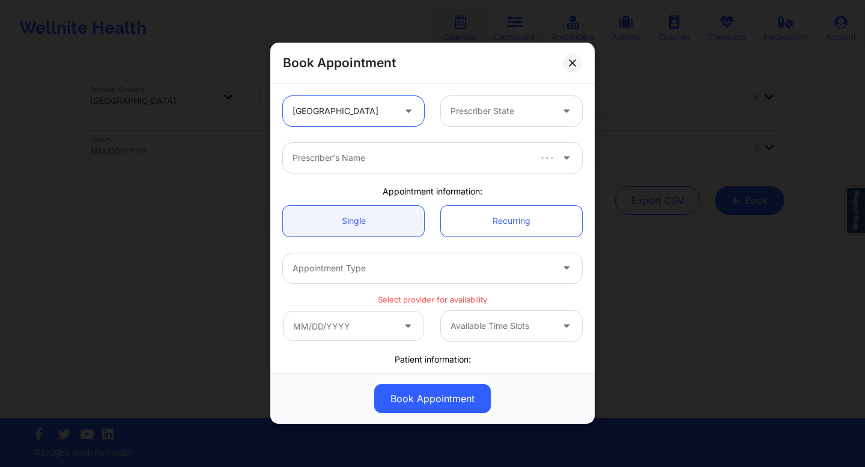
click at [460, 117] on div at bounding box center [502, 112] width 102 height 14
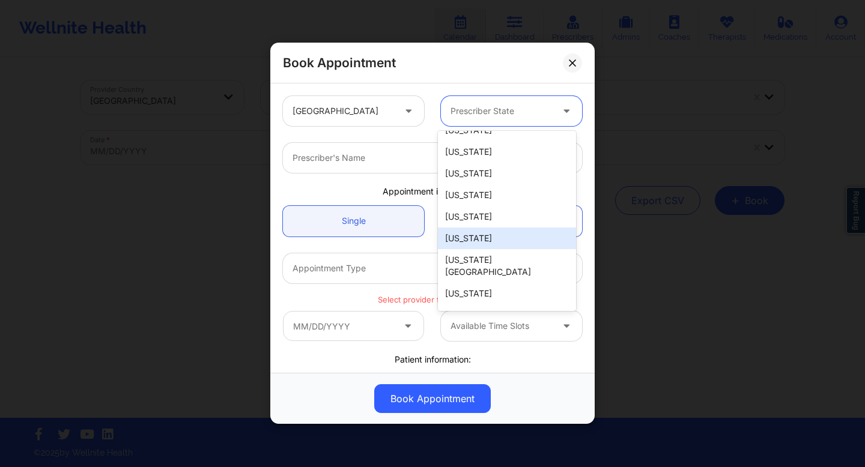
scroll to position [75, 0]
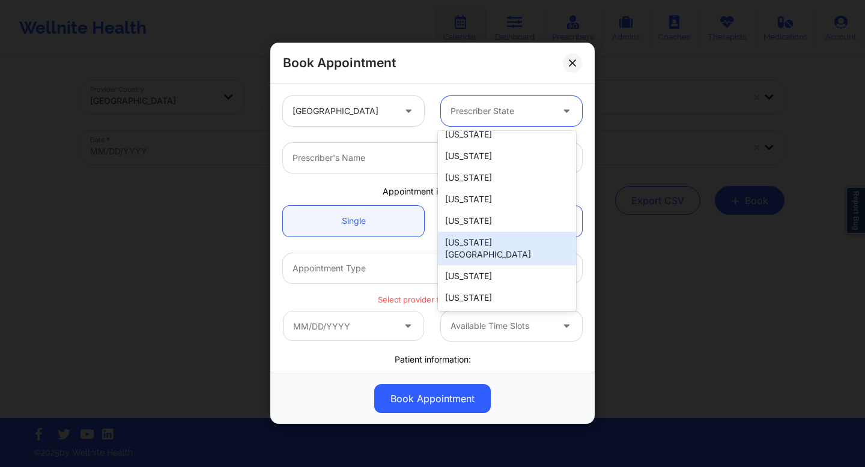
click at [495, 243] on div "[US_STATE][GEOGRAPHIC_DATA]" at bounding box center [507, 249] width 138 height 34
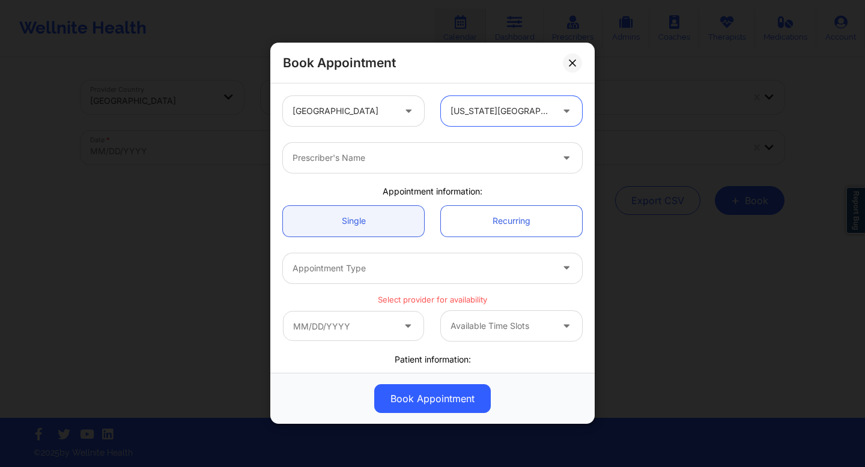
click at [447, 162] on div at bounding box center [423, 158] width 260 height 14
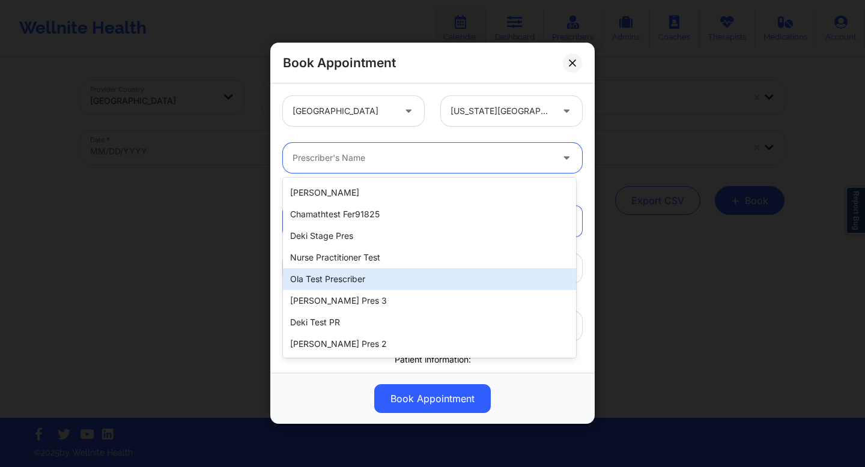
scroll to position [24, 0]
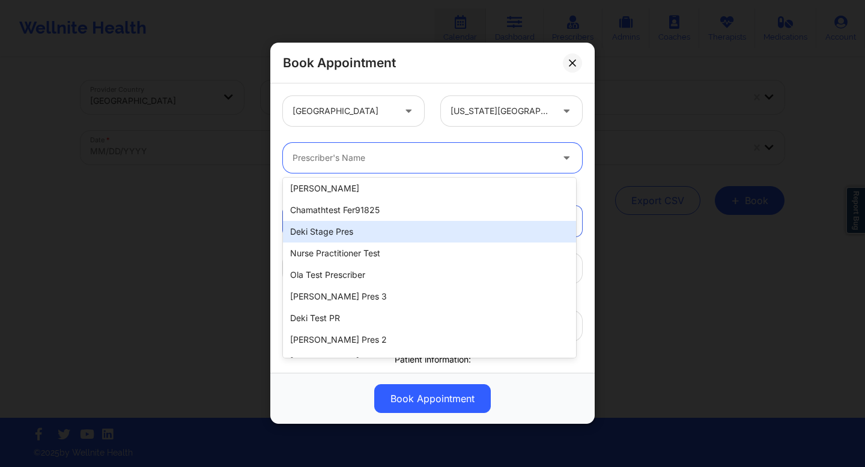
click at [360, 237] on div "Deki Stage Pres" at bounding box center [429, 232] width 293 height 22
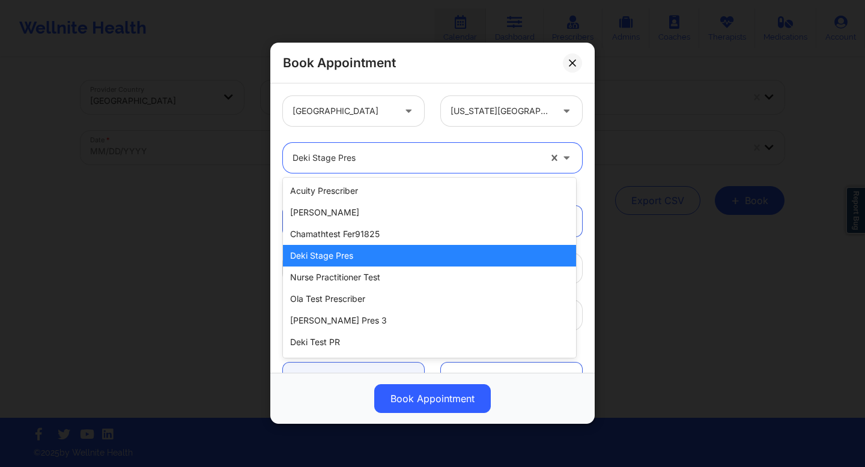
click at [403, 158] on div at bounding box center [417, 158] width 248 height 14
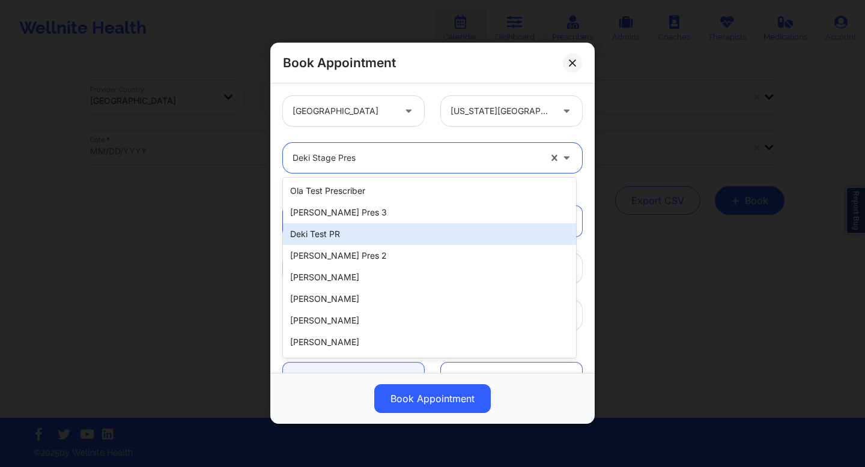
scroll to position [112, 0]
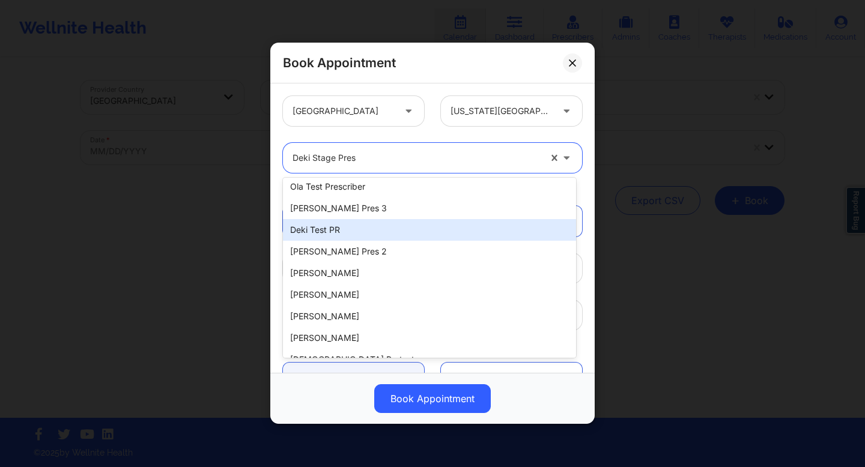
click at [373, 236] on div "Deki Test PR" at bounding box center [429, 230] width 293 height 22
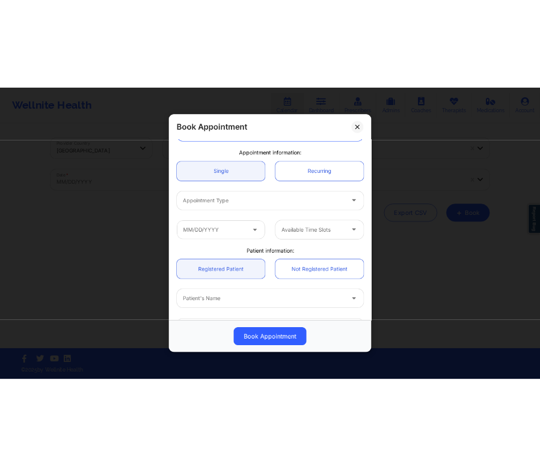
scroll to position [28, 0]
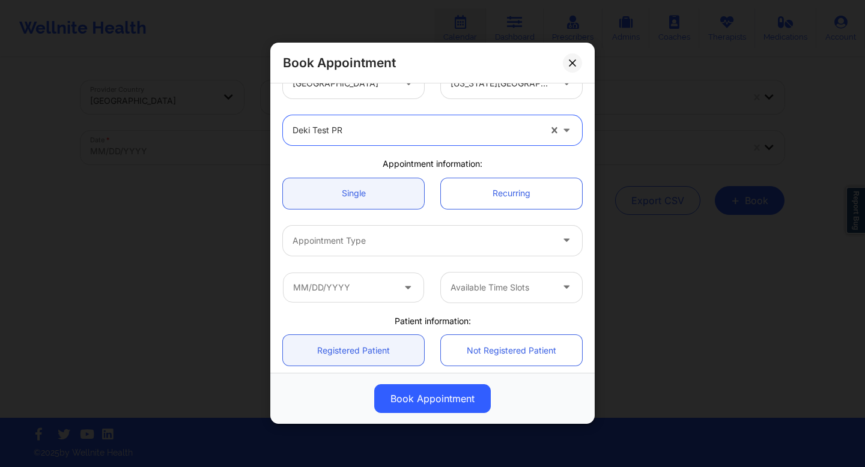
click at [415, 240] on div at bounding box center [423, 241] width 260 height 14
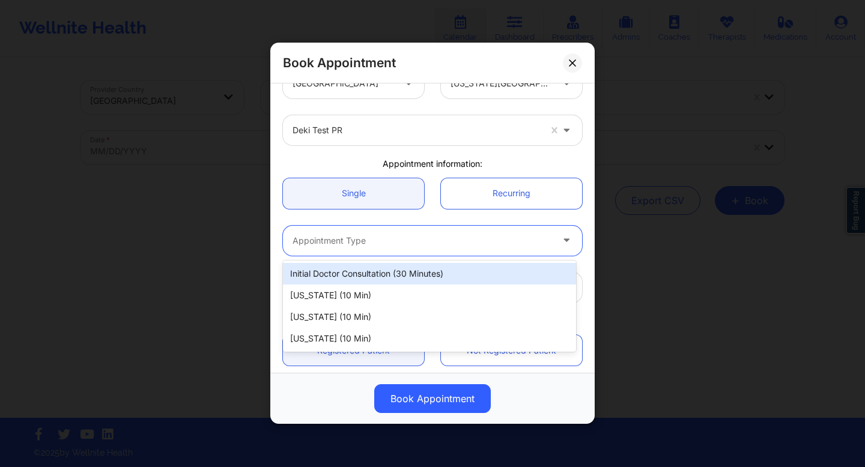
click at [389, 277] on div "Initial doctor consultation (30 minutes)" at bounding box center [429, 274] width 293 height 22
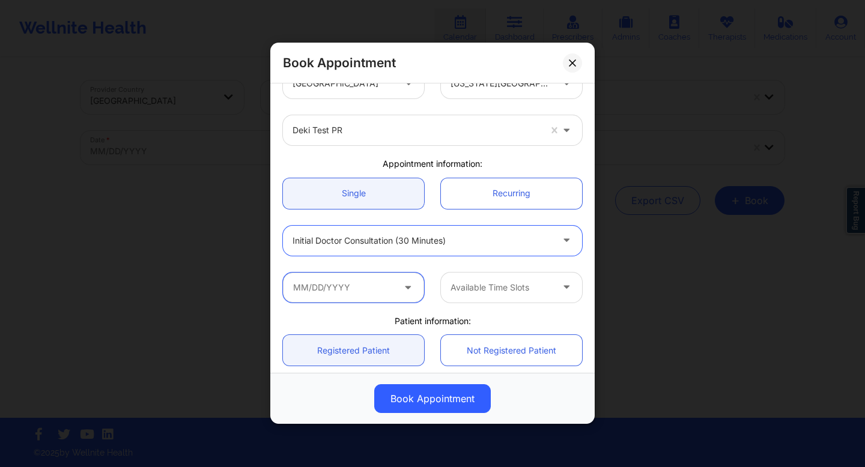
click at [392, 286] on input "text" at bounding box center [353, 288] width 141 height 30
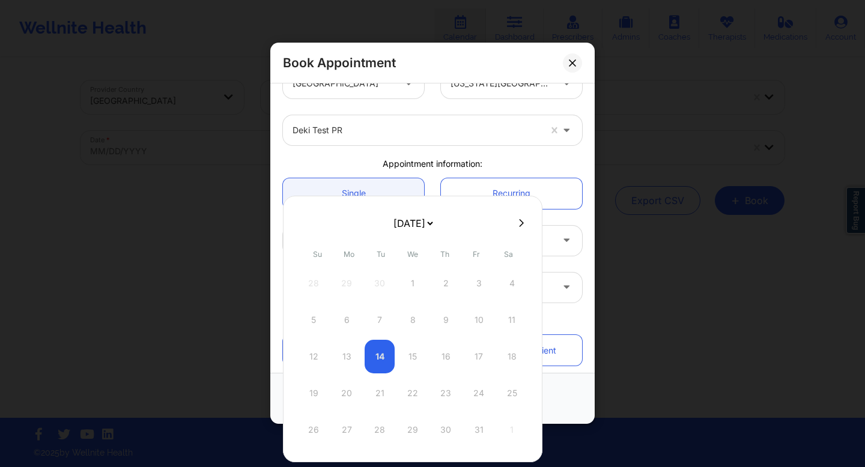
click at [524, 222] on button at bounding box center [522, 223] width 12 height 10
select select "2025-10"
click at [519, 225] on icon at bounding box center [521, 223] width 5 height 8
select select "2025-11"
click at [303, 225] on icon at bounding box center [304, 223] width 5 height 9
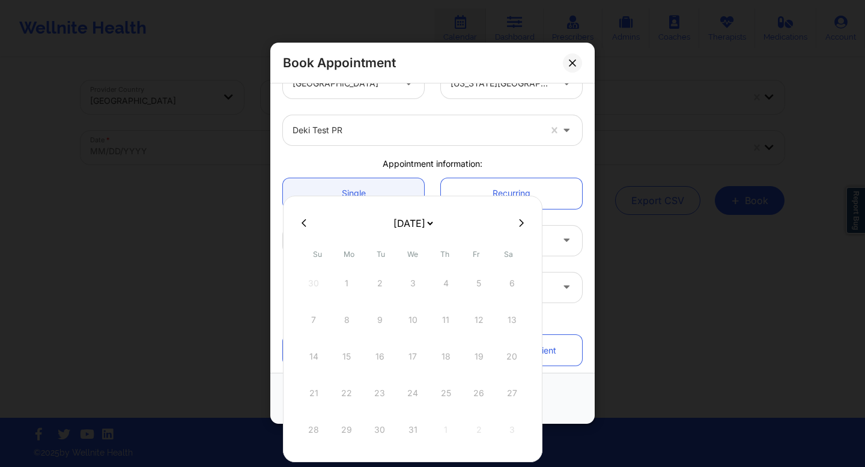
select select "2025-10"
click at [522, 223] on button at bounding box center [522, 223] width 12 height 10
select select "2025-11"
click at [522, 223] on button at bounding box center [522, 223] width 12 height 10
select select "2026-0"
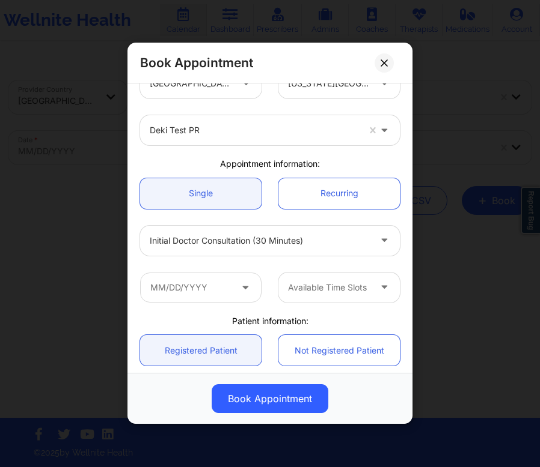
click at [294, 150] on div "Deki Test PR" at bounding box center [270, 130] width 276 height 47
click at [294, 138] on div "Deki Test PR" at bounding box center [254, 130] width 209 height 30
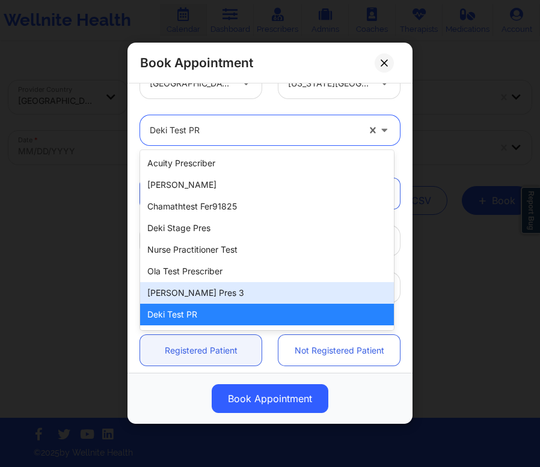
click at [191, 287] on div "[PERSON_NAME] pres 3" at bounding box center [267, 293] width 254 height 22
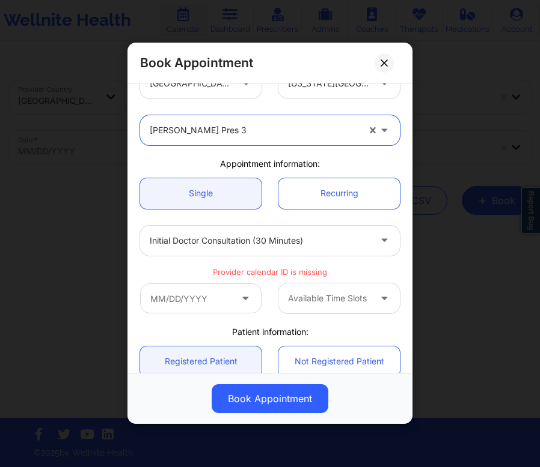
click at [235, 138] on div "[PERSON_NAME] pres 3" at bounding box center [254, 130] width 209 height 30
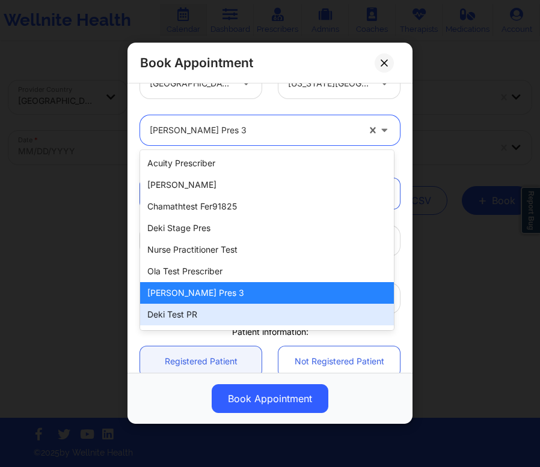
click at [177, 310] on div "Deki Test PR" at bounding box center [267, 315] width 254 height 22
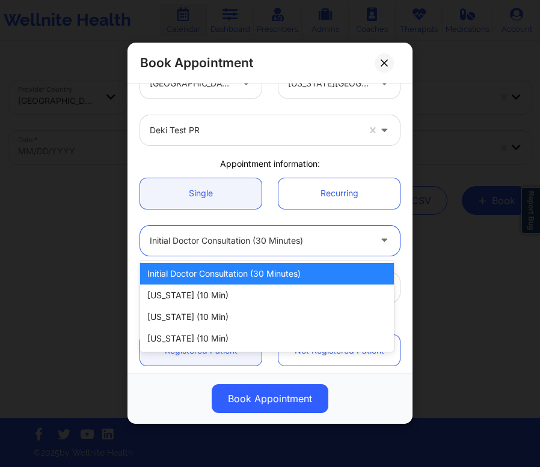
click at [272, 248] on div at bounding box center [260, 241] width 221 height 14
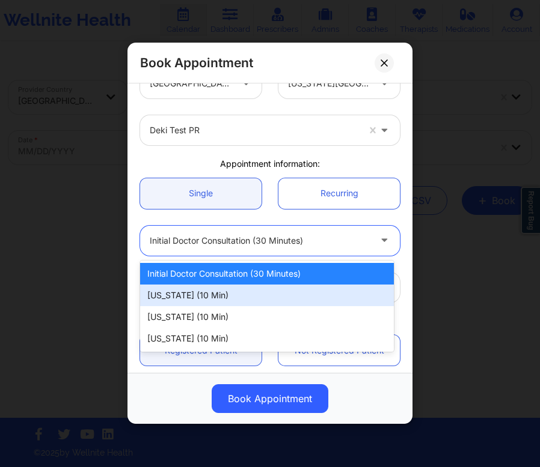
click at [279, 300] on div "[US_STATE] (10 min)" at bounding box center [267, 296] width 254 height 22
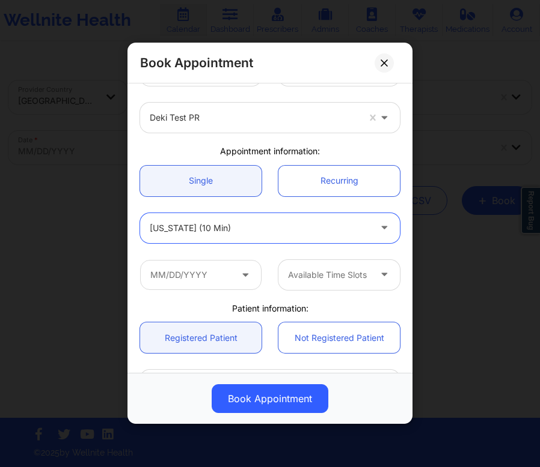
scroll to position [41, 0]
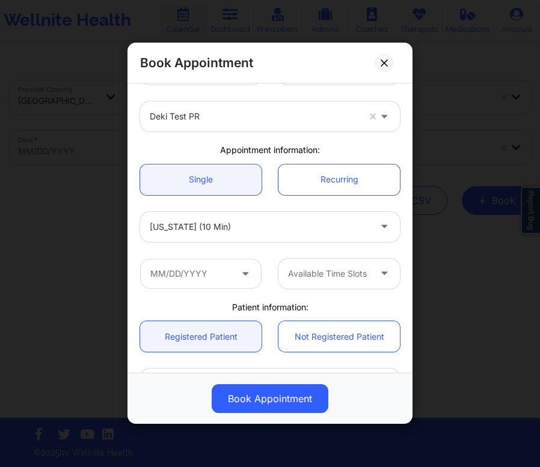
click at [244, 271] on icon at bounding box center [245, 271] width 12 height 10
click at [239, 275] on icon at bounding box center [245, 271] width 12 height 10
click at [227, 285] on input "text" at bounding box center [200, 274] width 121 height 30
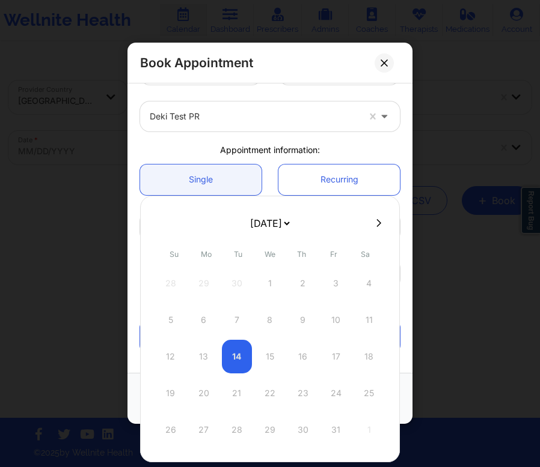
click at [373, 224] on button at bounding box center [379, 223] width 12 height 10
select select "2025-10"
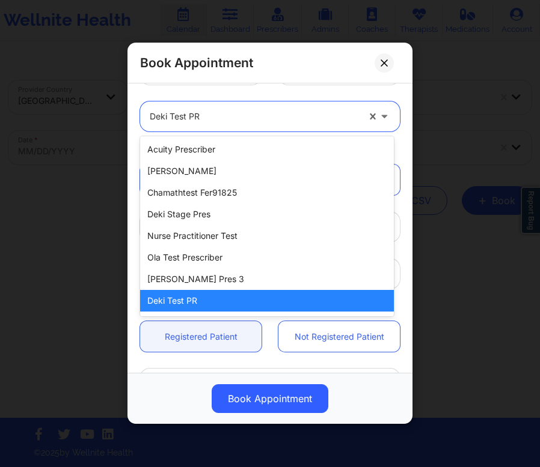
click at [312, 130] on div "Deki Test PR" at bounding box center [254, 117] width 209 height 30
click at [242, 300] on div "Deki Test PR" at bounding box center [267, 301] width 254 height 22
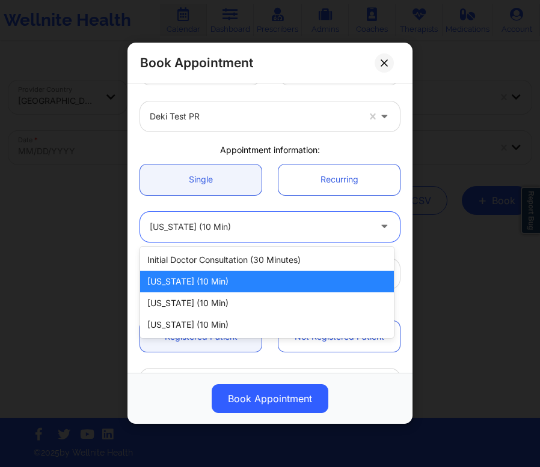
click at [259, 233] on div at bounding box center [260, 227] width 221 height 14
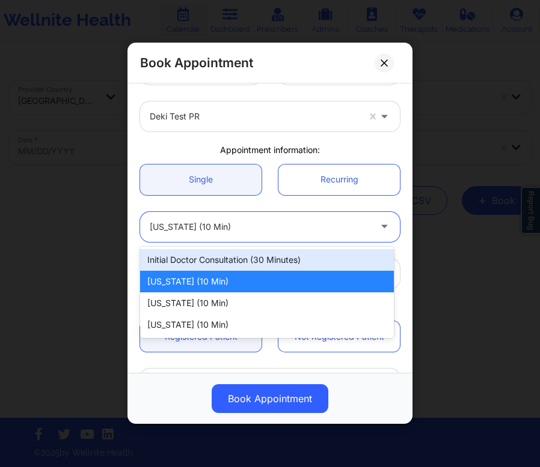
click at [247, 257] on div "Initial doctor consultation (30 minutes)" at bounding box center [267, 260] width 254 height 22
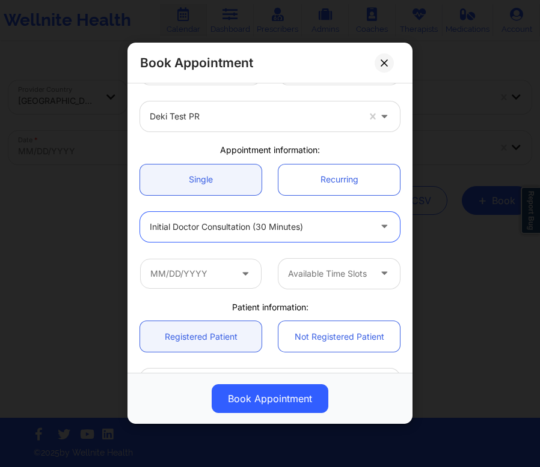
click at [245, 273] on icon at bounding box center [245, 271] width 12 height 10
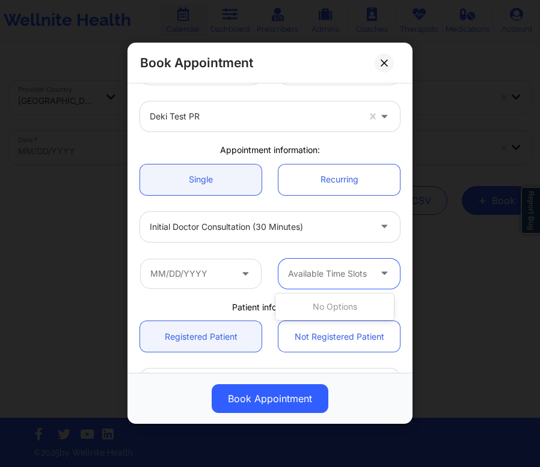
click at [327, 269] on div at bounding box center [329, 274] width 82 height 14
click at [245, 276] on icon at bounding box center [245, 271] width 12 height 10
click at [323, 125] on div "Deki Test PR" at bounding box center [254, 117] width 209 height 30
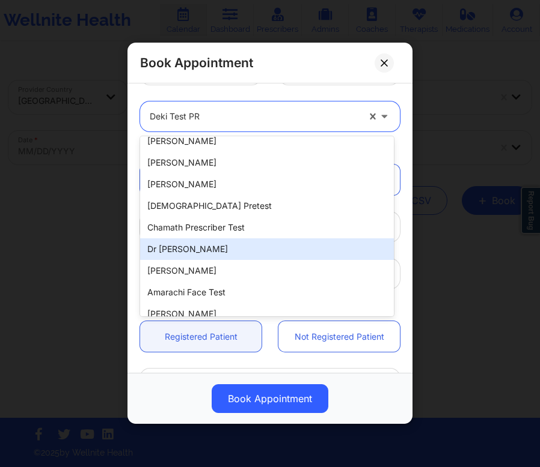
scroll to position [237, 0]
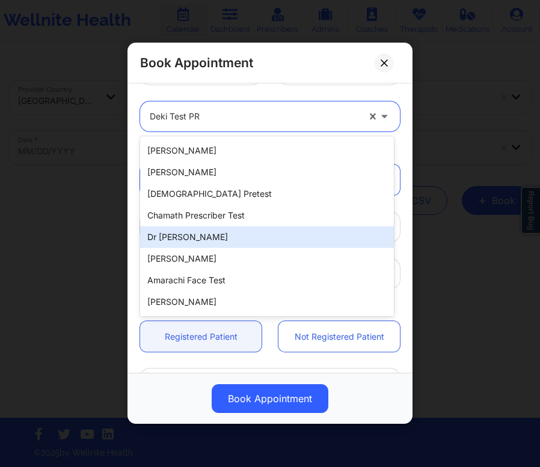
click at [198, 239] on div "dr [PERSON_NAME]" at bounding box center [267, 238] width 254 height 22
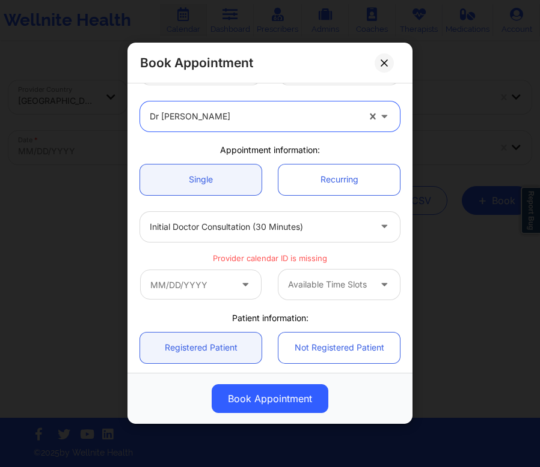
click at [205, 121] on div at bounding box center [254, 117] width 209 height 14
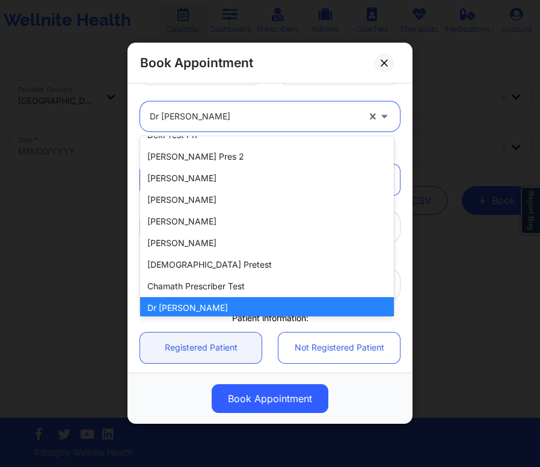
scroll to position [257, 0]
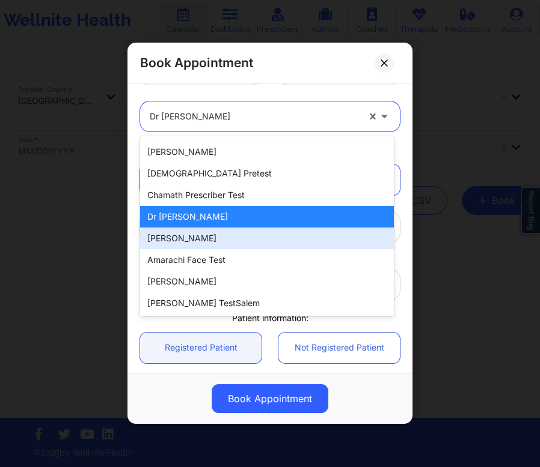
click at [212, 241] on div "[PERSON_NAME]" at bounding box center [267, 239] width 254 height 22
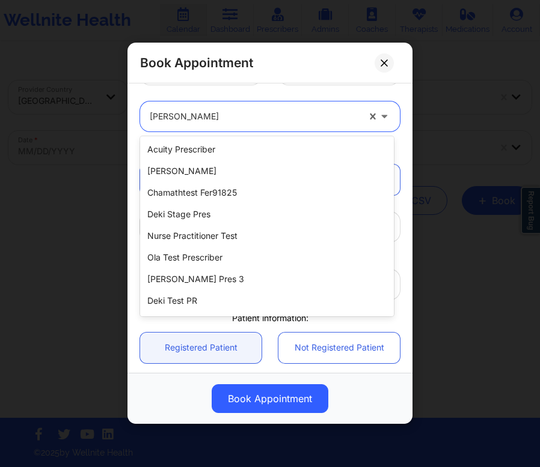
click at [263, 125] on div "[PERSON_NAME]" at bounding box center [254, 117] width 209 height 30
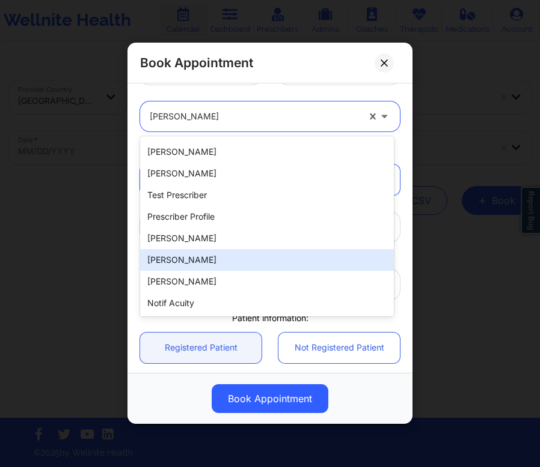
scroll to position [563, 0]
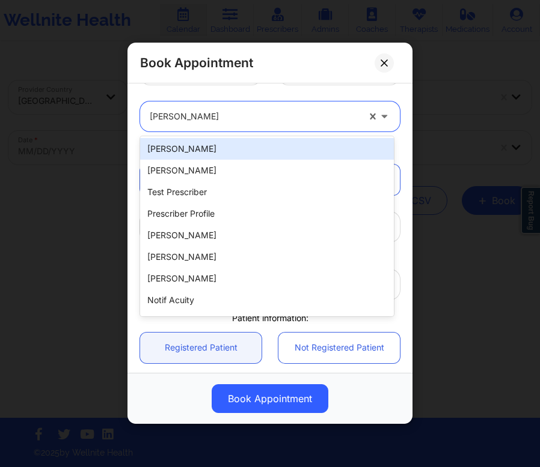
click at [199, 154] on div "[PERSON_NAME]" at bounding box center [267, 149] width 254 height 22
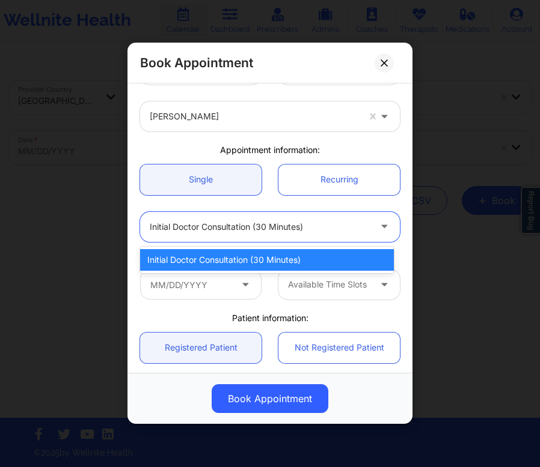
click at [272, 227] on div at bounding box center [260, 227] width 221 height 14
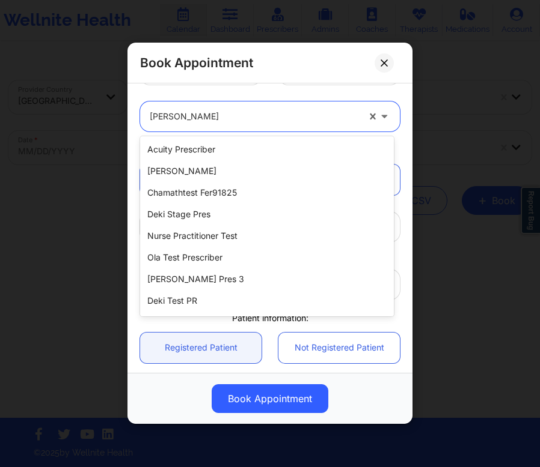
click at [254, 123] on div at bounding box center [254, 117] width 209 height 14
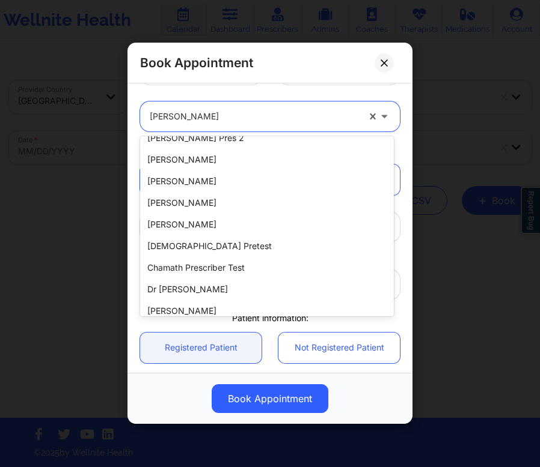
scroll to position [0, 0]
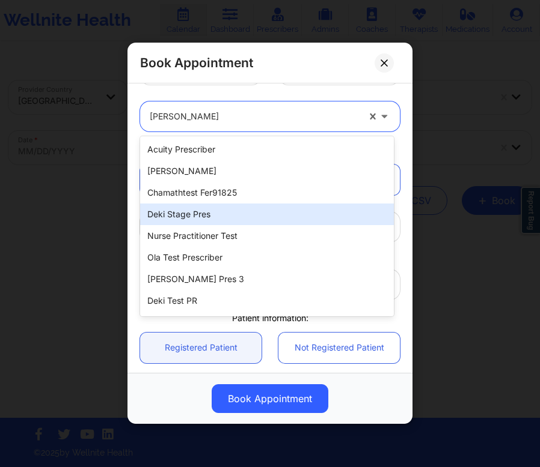
click at [208, 213] on div "Deki Stage Pres" at bounding box center [267, 215] width 254 height 22
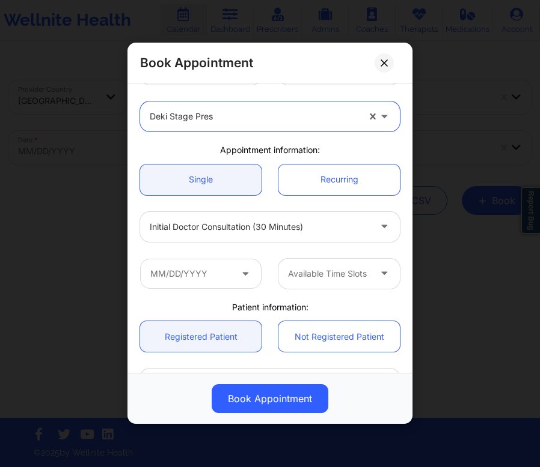
click at [295, 229] on div at bounding box center [260, 227] width 221 height 14
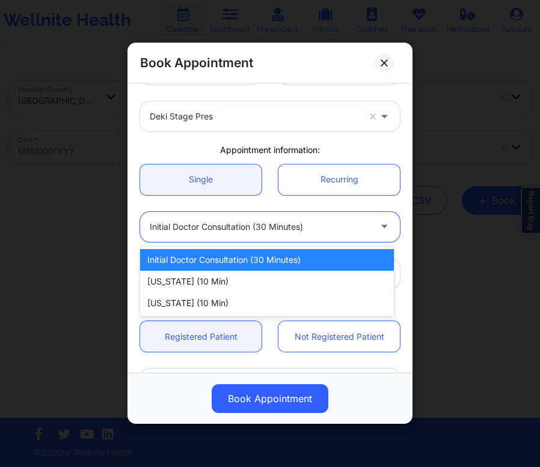
click at [295, 229] on div at bounding box center [260, 227] width 221 height 14
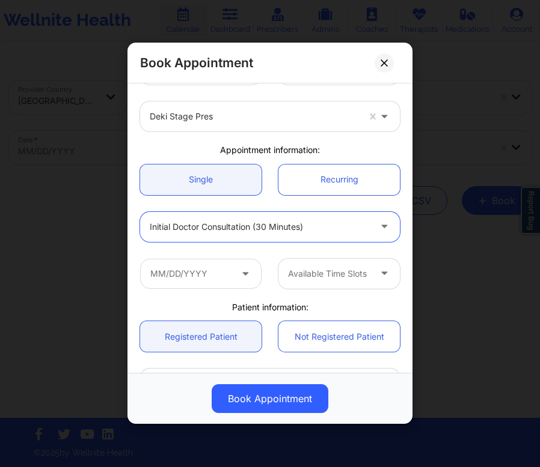
click at [295, 229] on div at bounding box center [260, 227] width 221 height 14
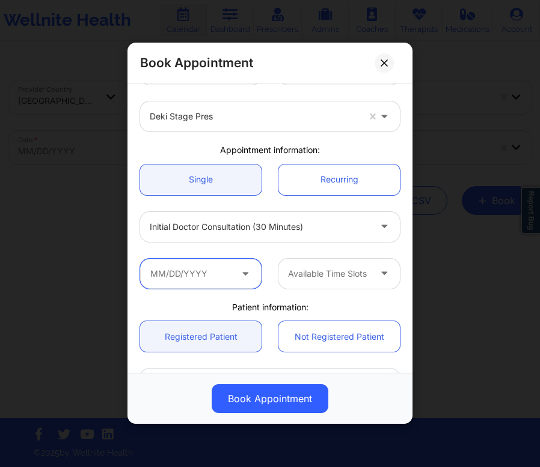
click at [227, 281] on input "text" at bounding box center [200, 274] width 121 height 30
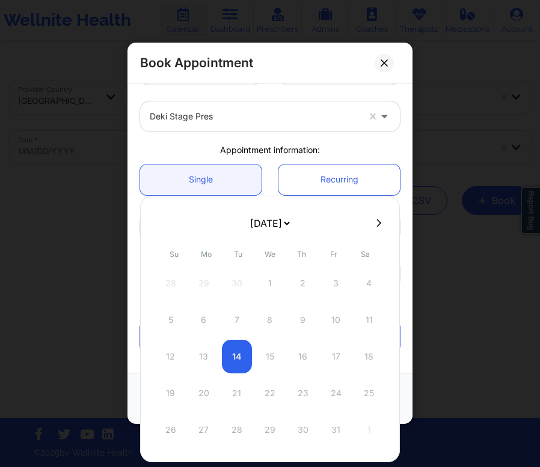
click at [368, 146] on div "Appointment information:" at bounding box center [270, 150] width 276 height 12
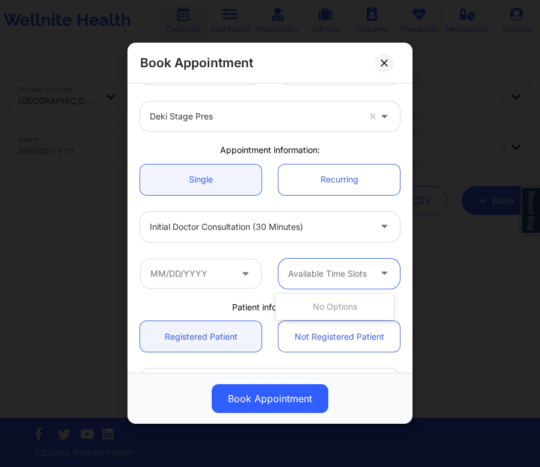
click at [330, 269] on div at bounding box center [329, 274] width 82 height 14
